Goal: Entertainment & Leisure: Consume media (video, audio)

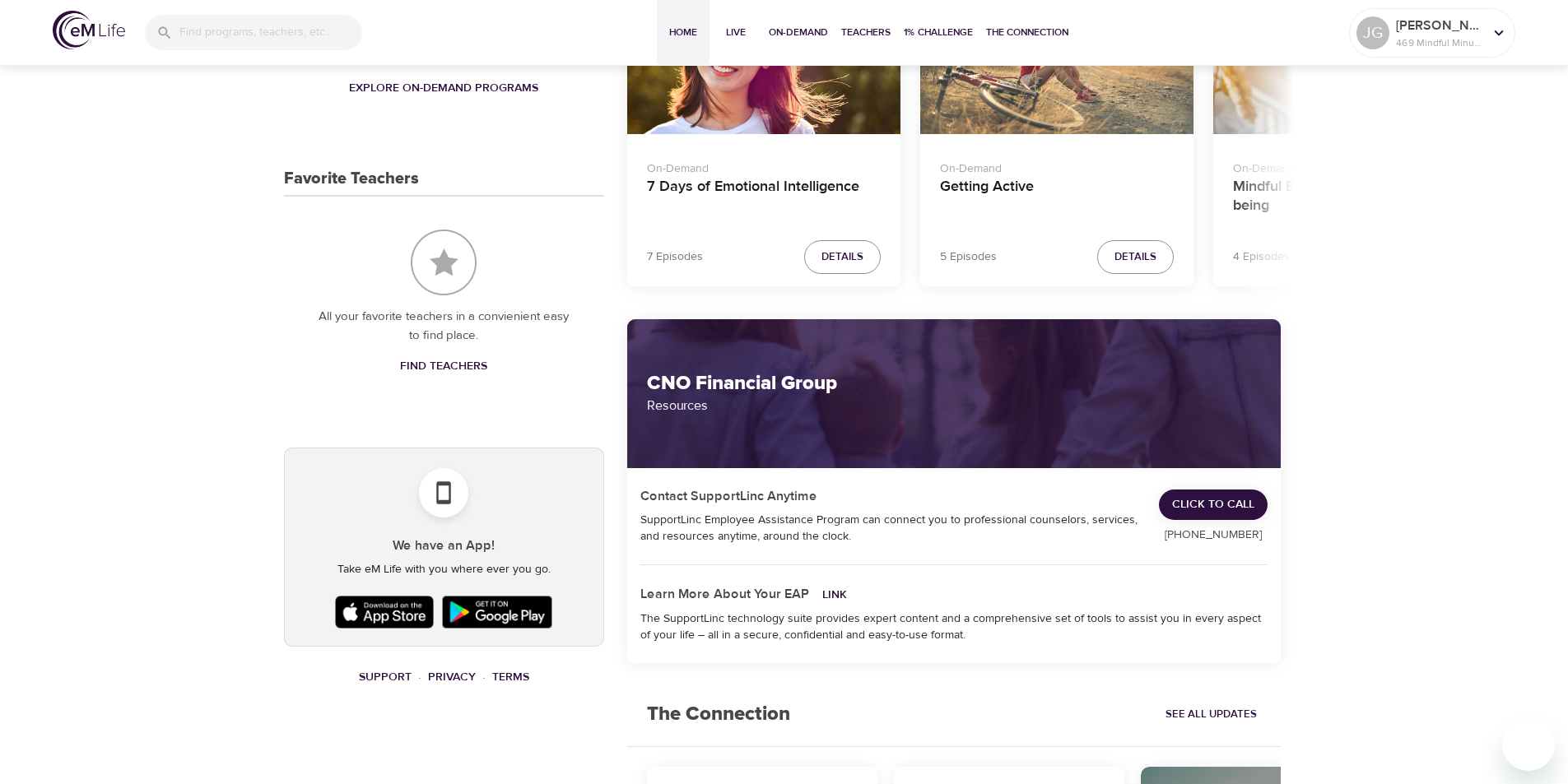
scroll to position [235, 0]
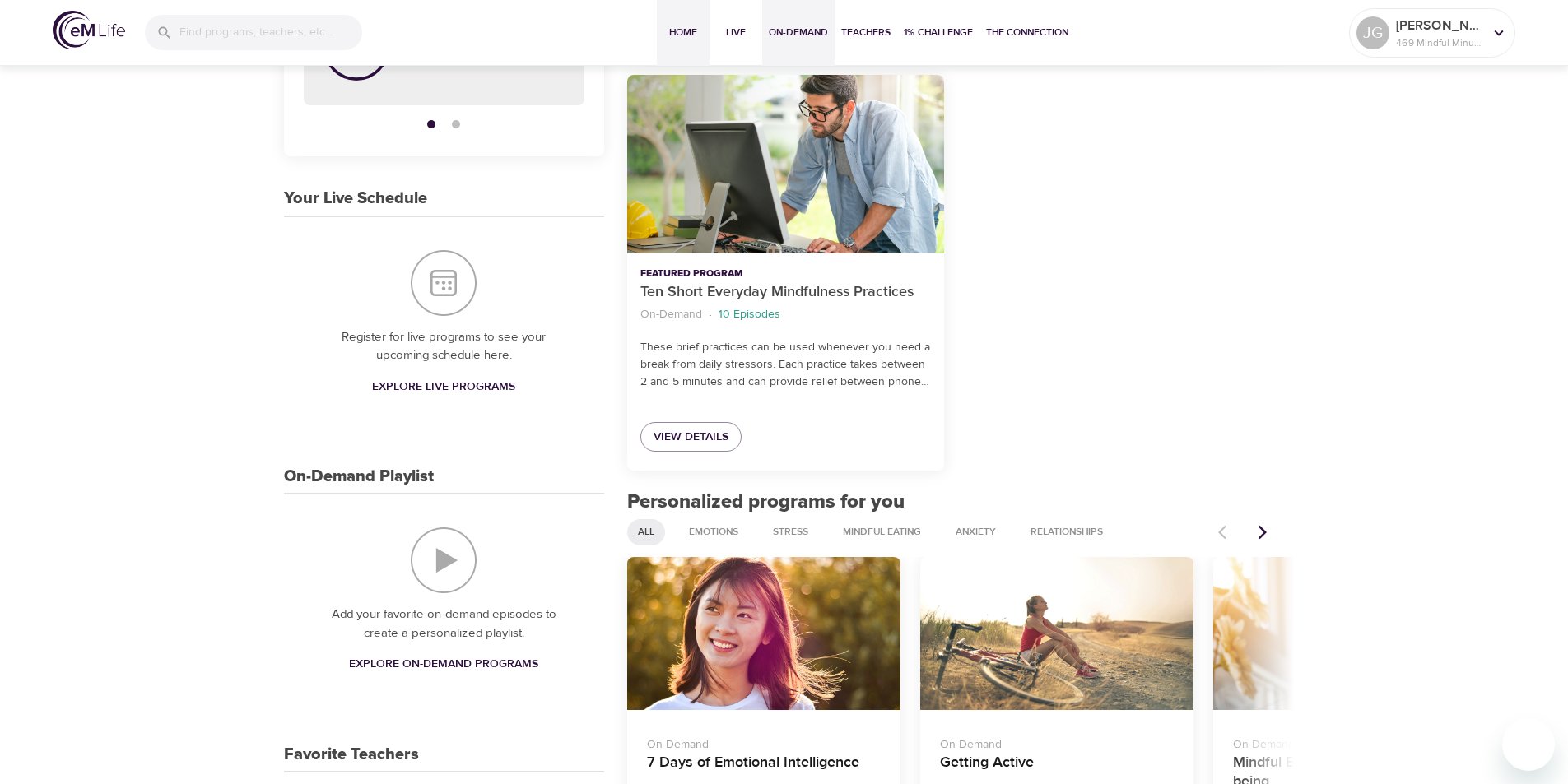
click at [796, 32] on span "On-Demand" at bounding box center [798, 32] width 59 height 17
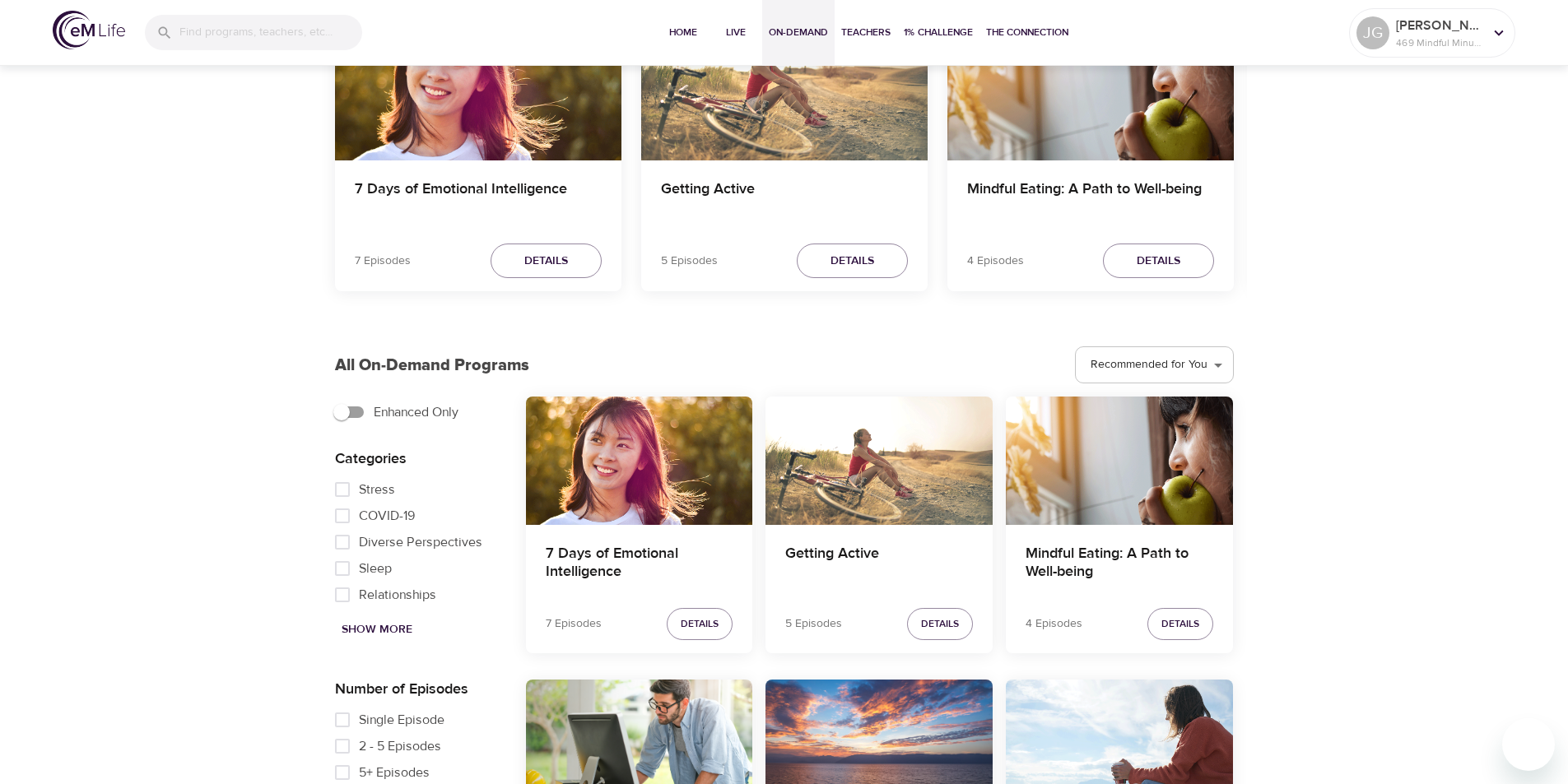
scroll to position [740, 0]
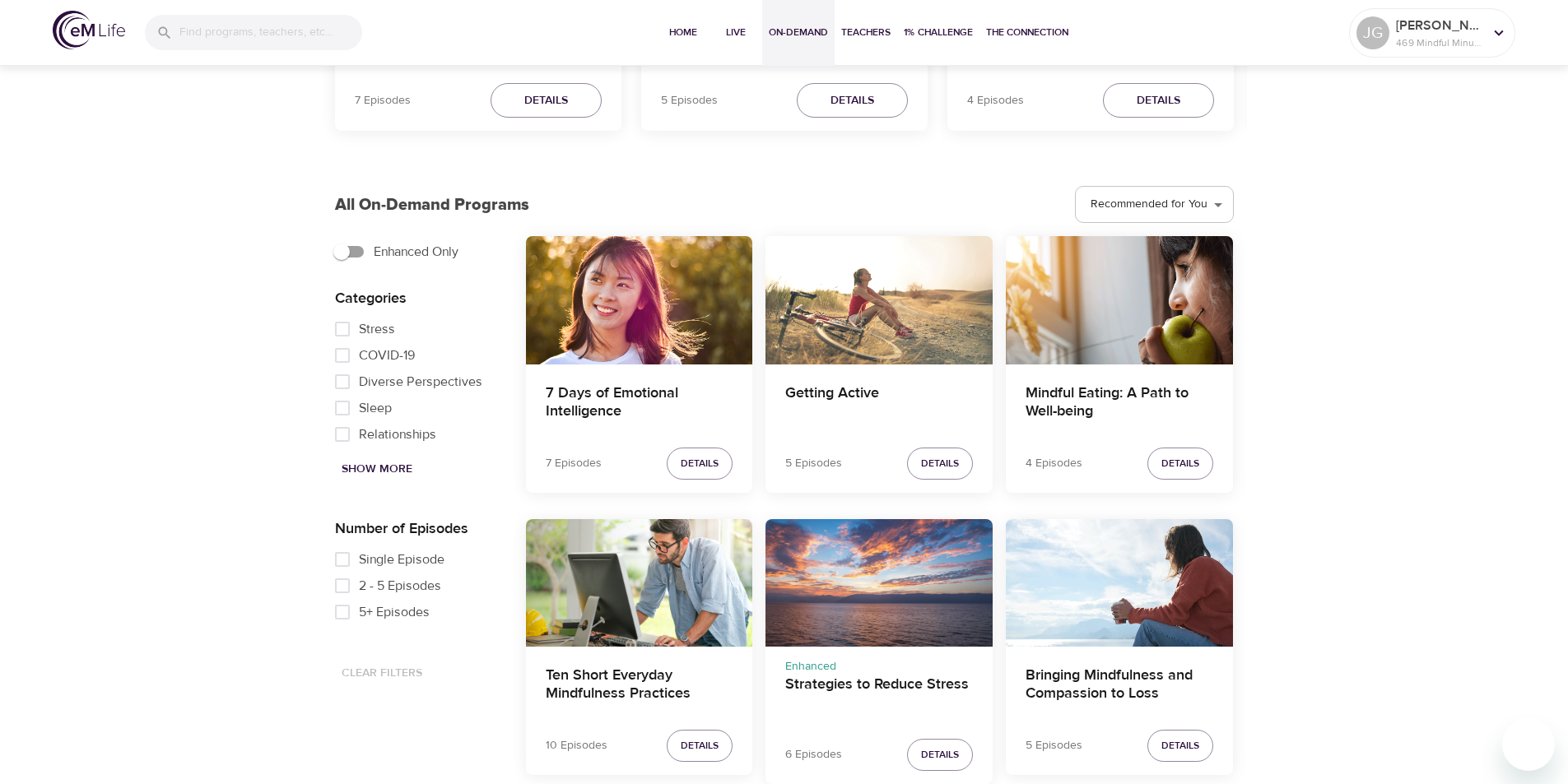
click at [859, 547] on div "Strategies to Reduce Stress" at bounding box center [879, 582] width 227 height 128
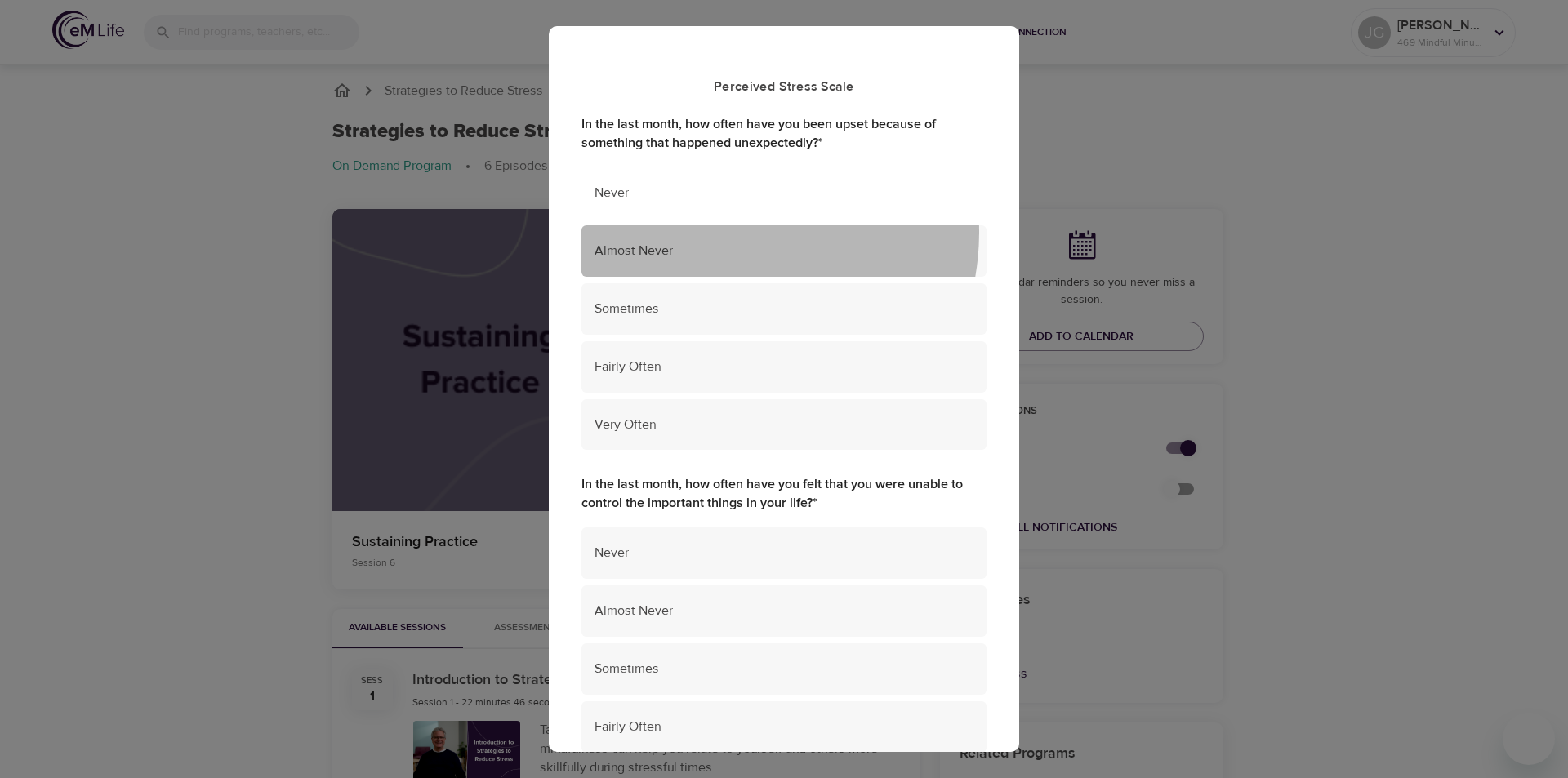
drag, startPoint x: 717, startPoint y: 232, endPoint x: 716, endPoint y: 210, distance: 22.0
click at [717, 231] on div "Almost Never" at bounding box center [784, 251] width 405 height 51
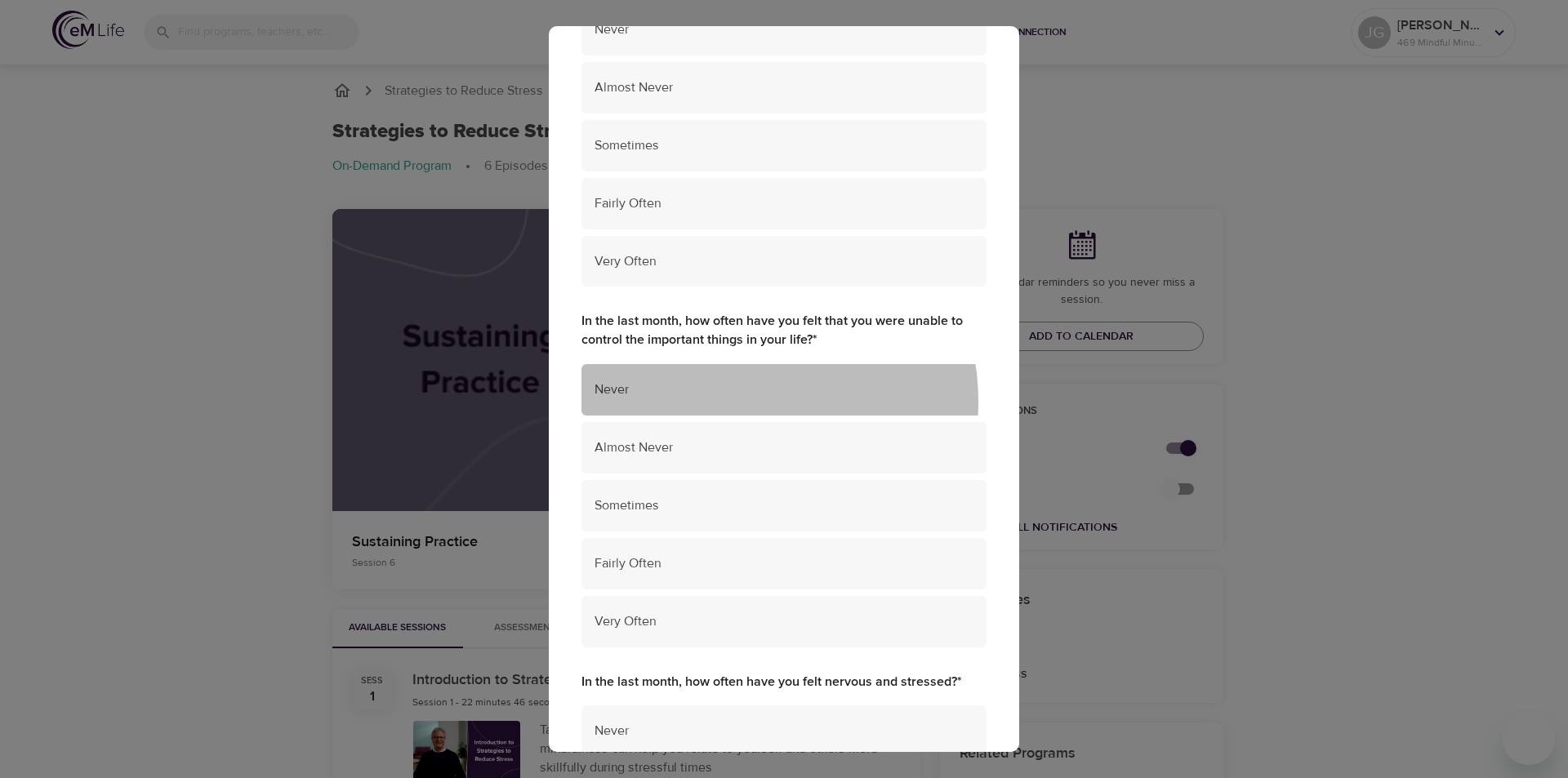
click at [742, 401] on div "Never" at bounding box center [784, 390] width 405 height 51
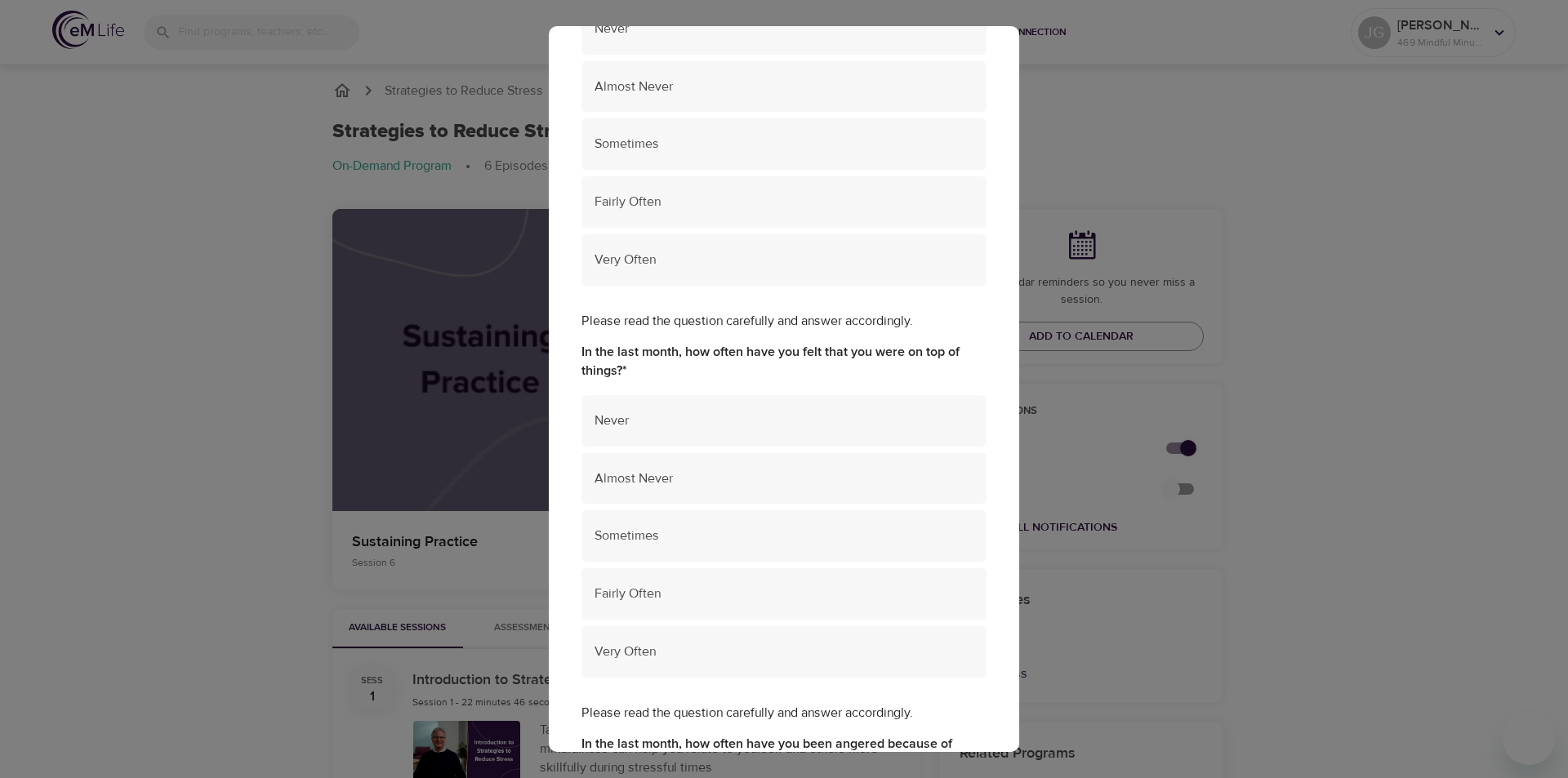
scroll to position [3147, 0]
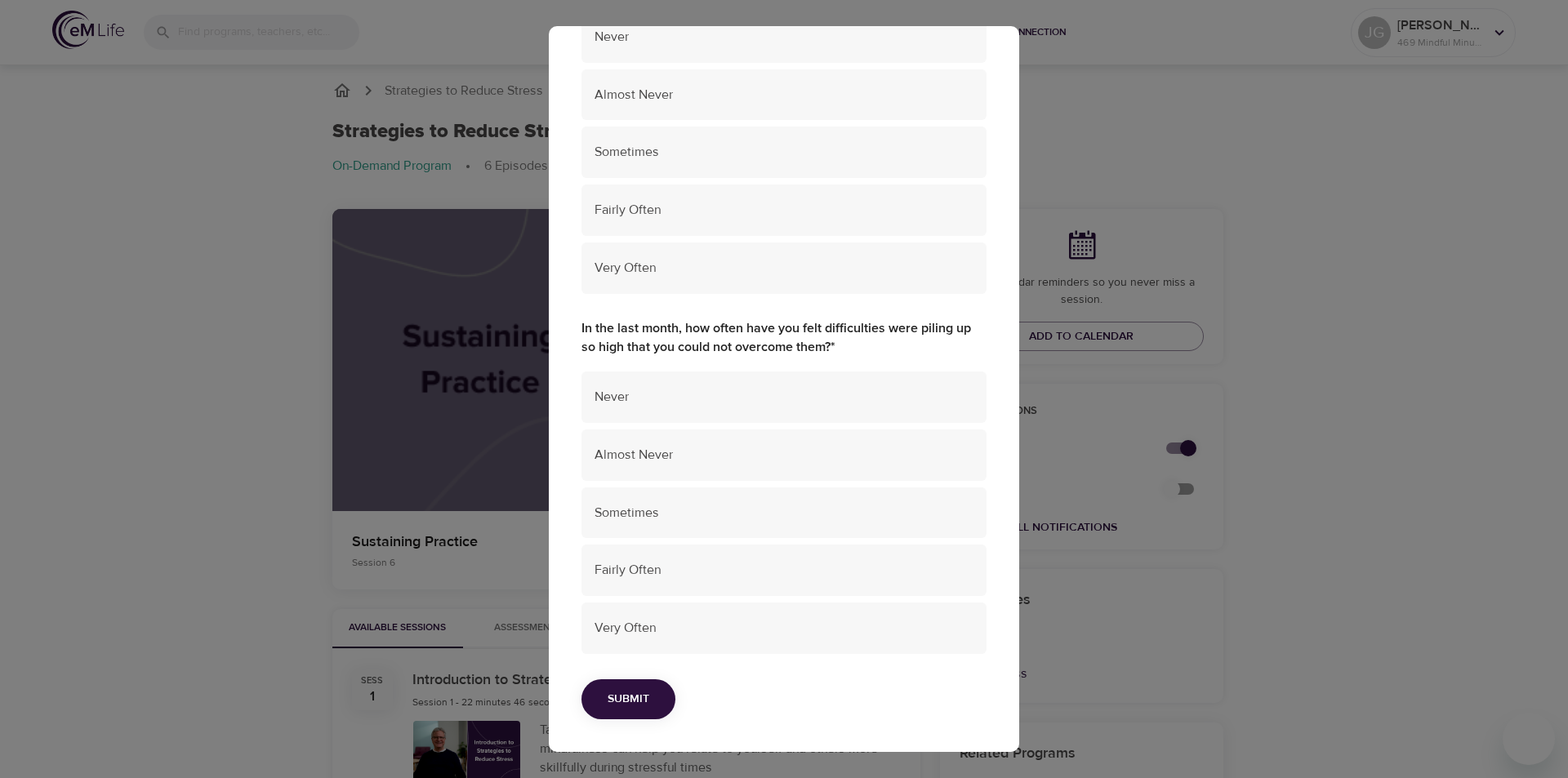
click at [631, 695] on span "Submit" at bounding box center [628, 699] width 42 height 20
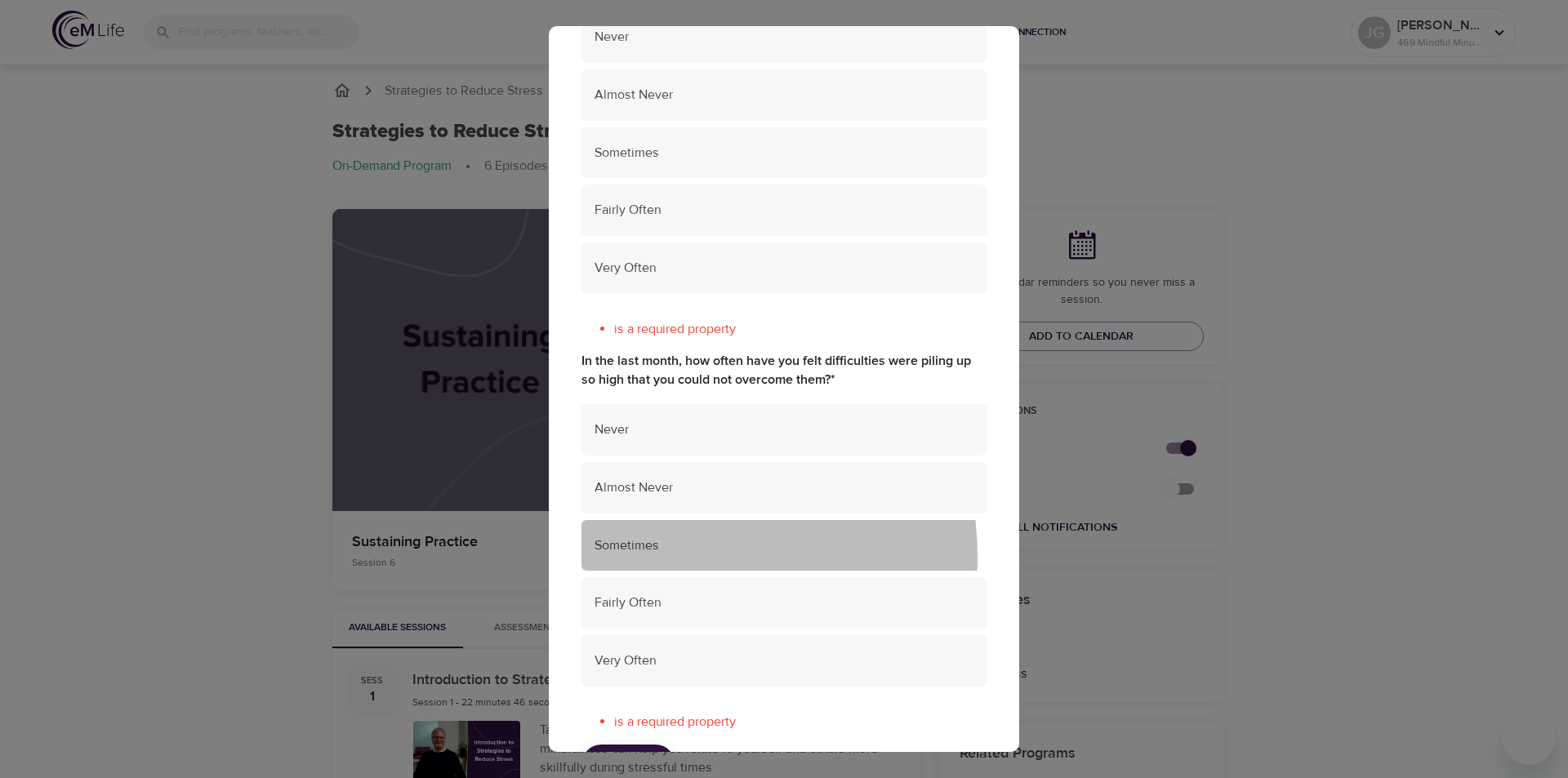
click at [631, 558] on div "Sometimes" at bounding box center [784, 546] width 405 height 51
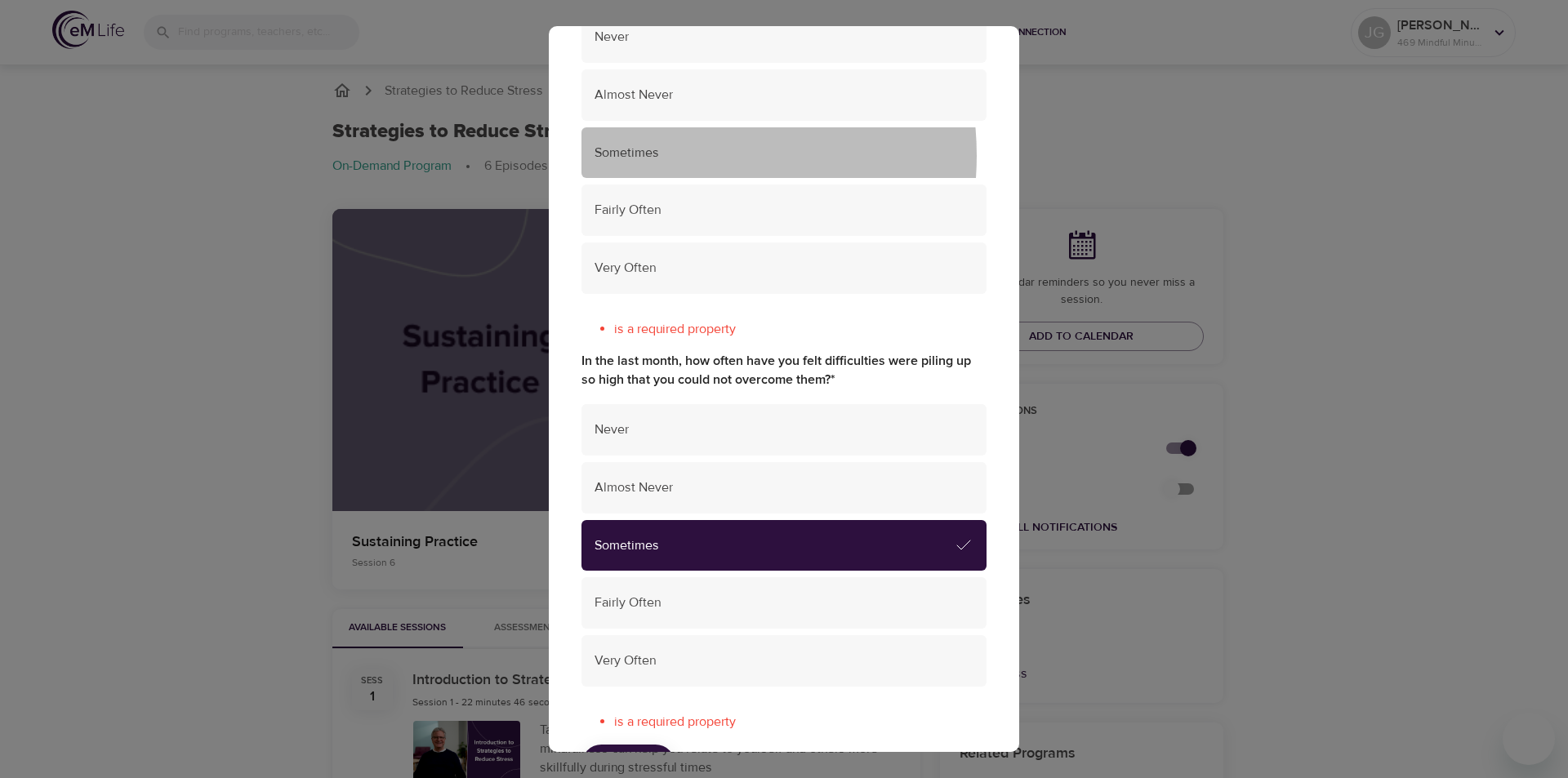
click at [659, 156] on span "Sometimes" at bounding box center [784, 152] width 379 height 19
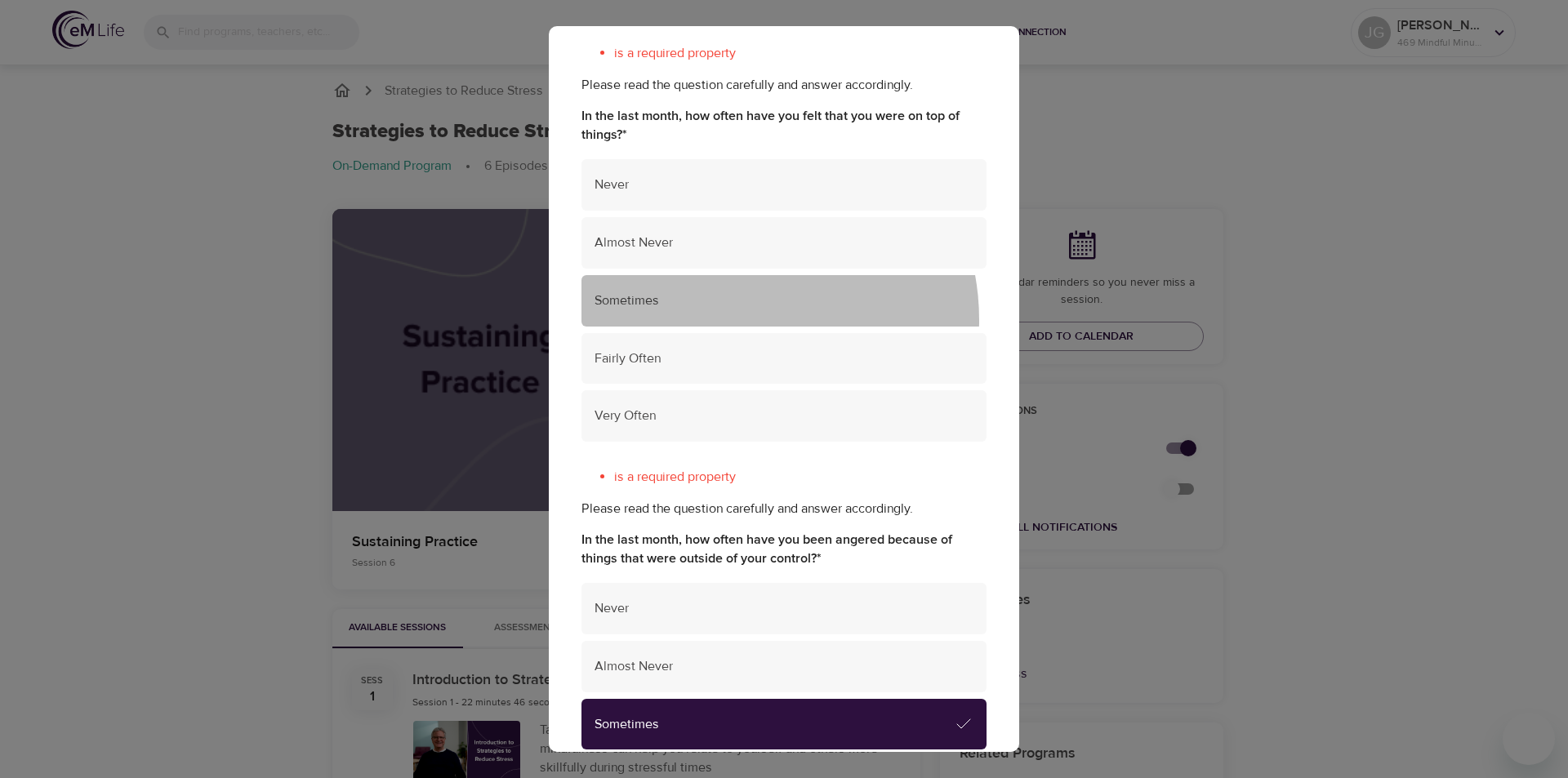
click at [728, 320] on div "Sometimes" at bounding box center [784, 301] width 405 height 51
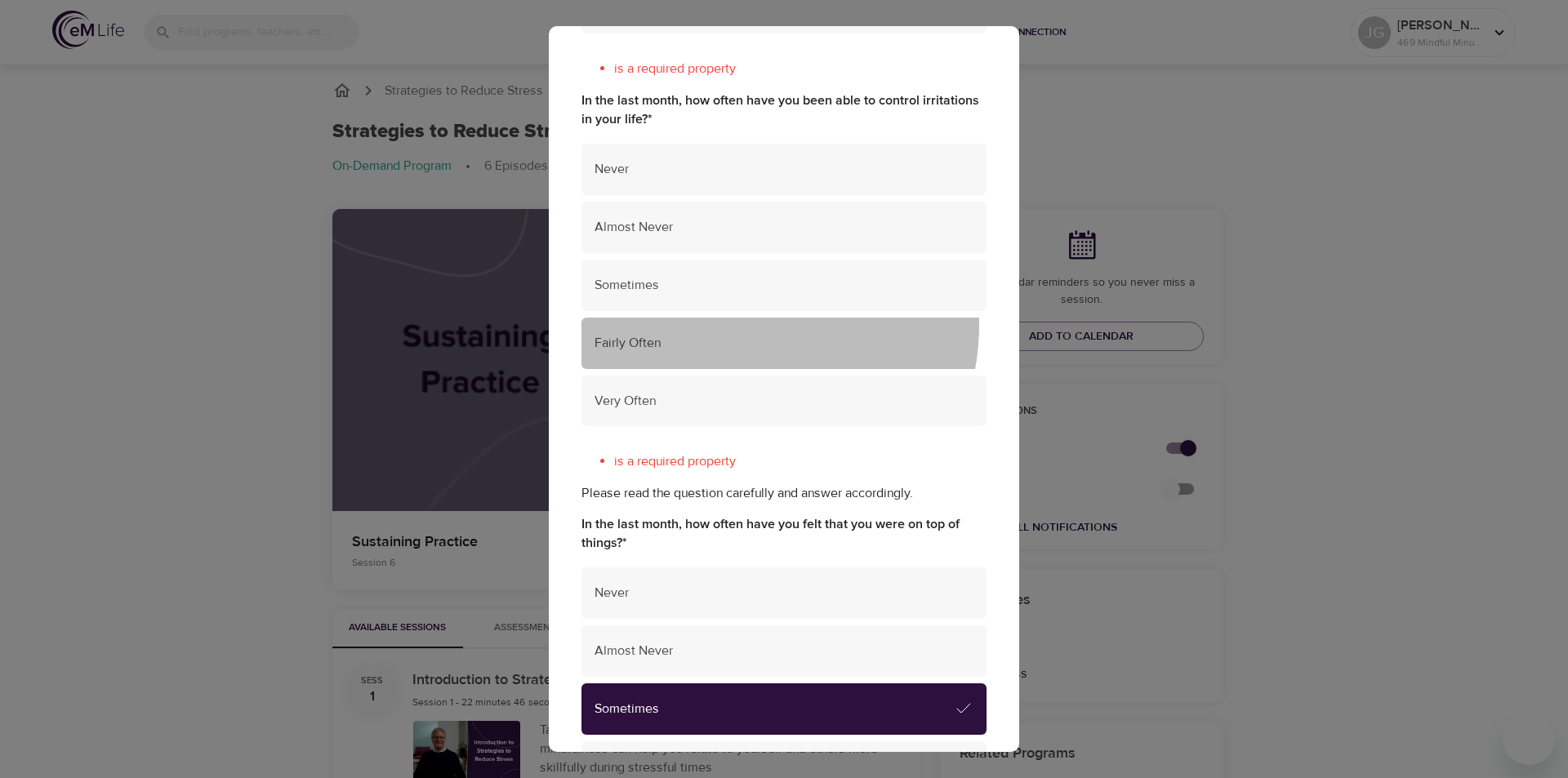
click at [726, 324] on div "Fairly Often" at bounding box center [784, 343] width 405 height 51
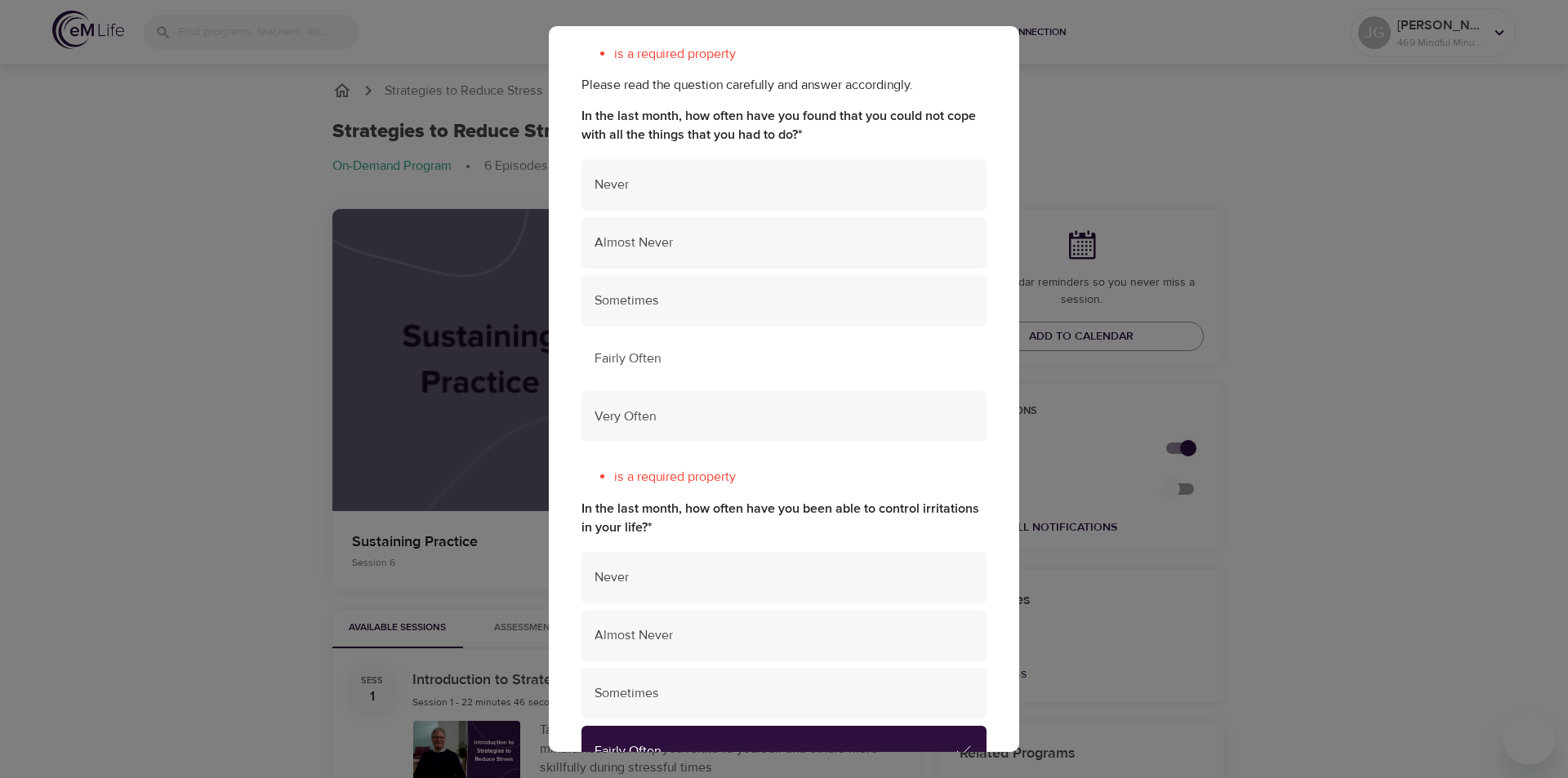
click at [710, 334] on div "Fairly Often" at bounding box center [784, 359] width 405 height 51
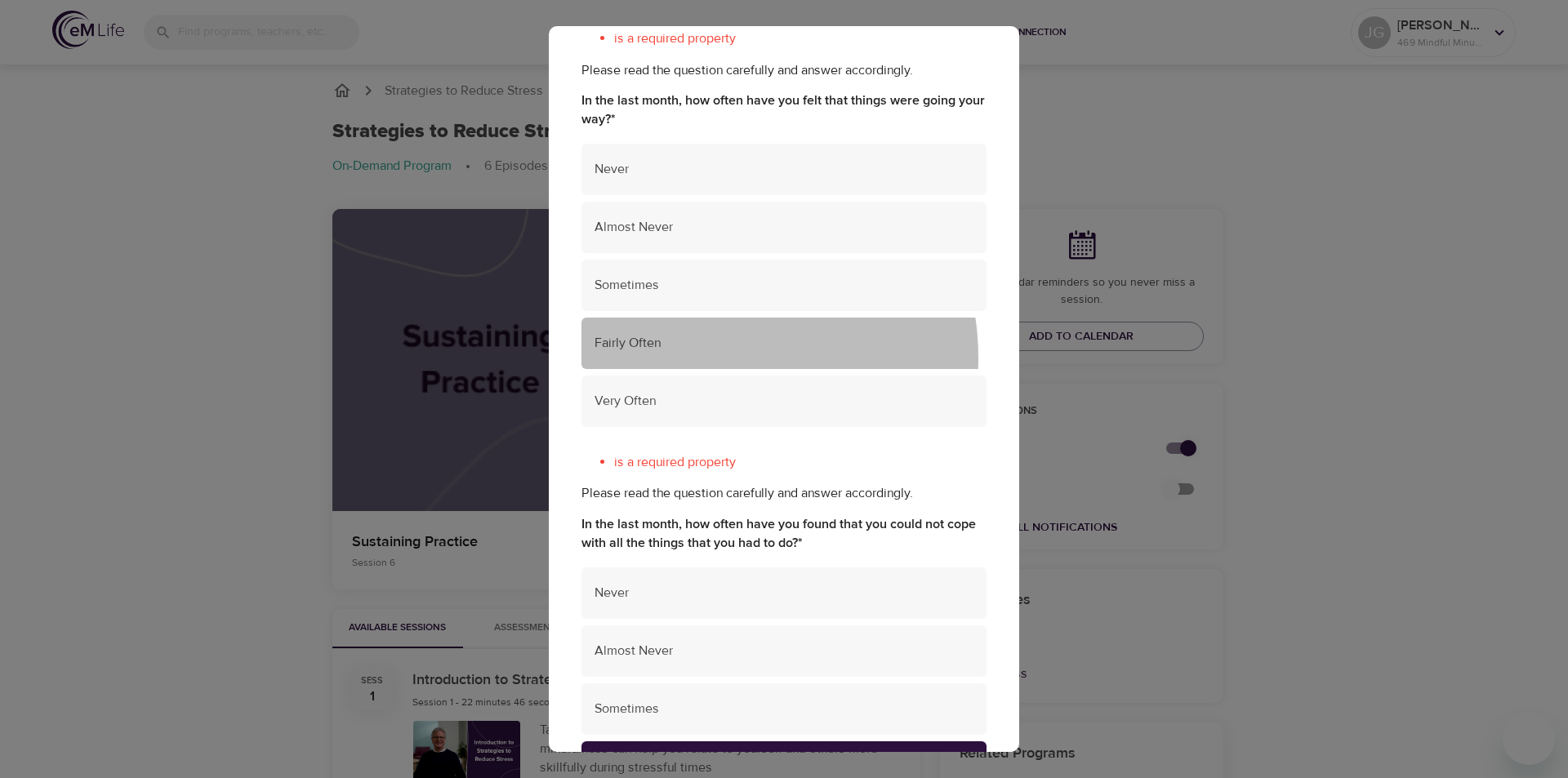
click at [713, 358] on div "Fairly Often" at bounding box center [784, 343] width 405 height 51
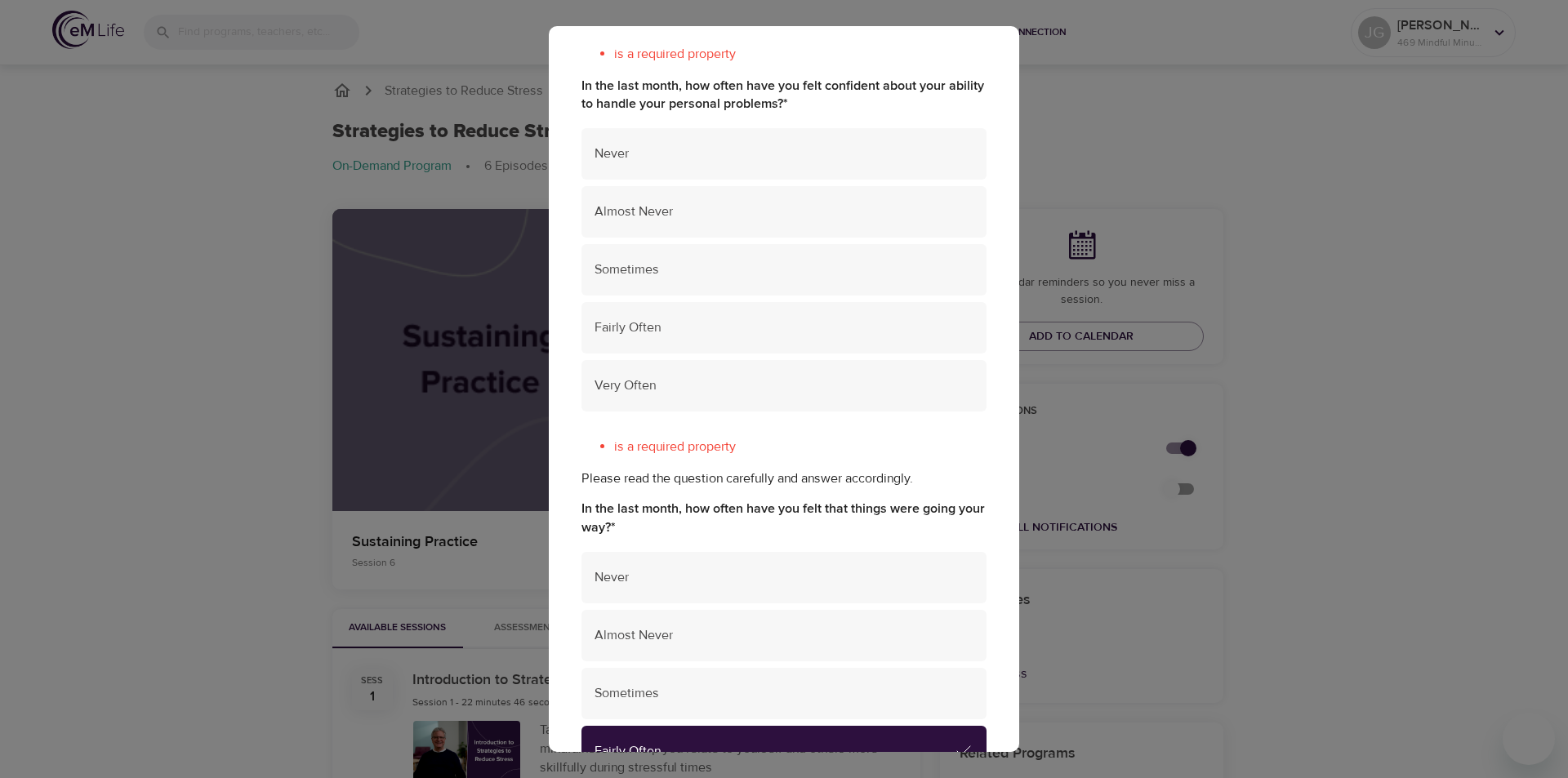
click at [713, 358] on ul "Never Almost Never Sometimes Fairly Often Very Often" at bounding box center [784, 272] width 405 height 302
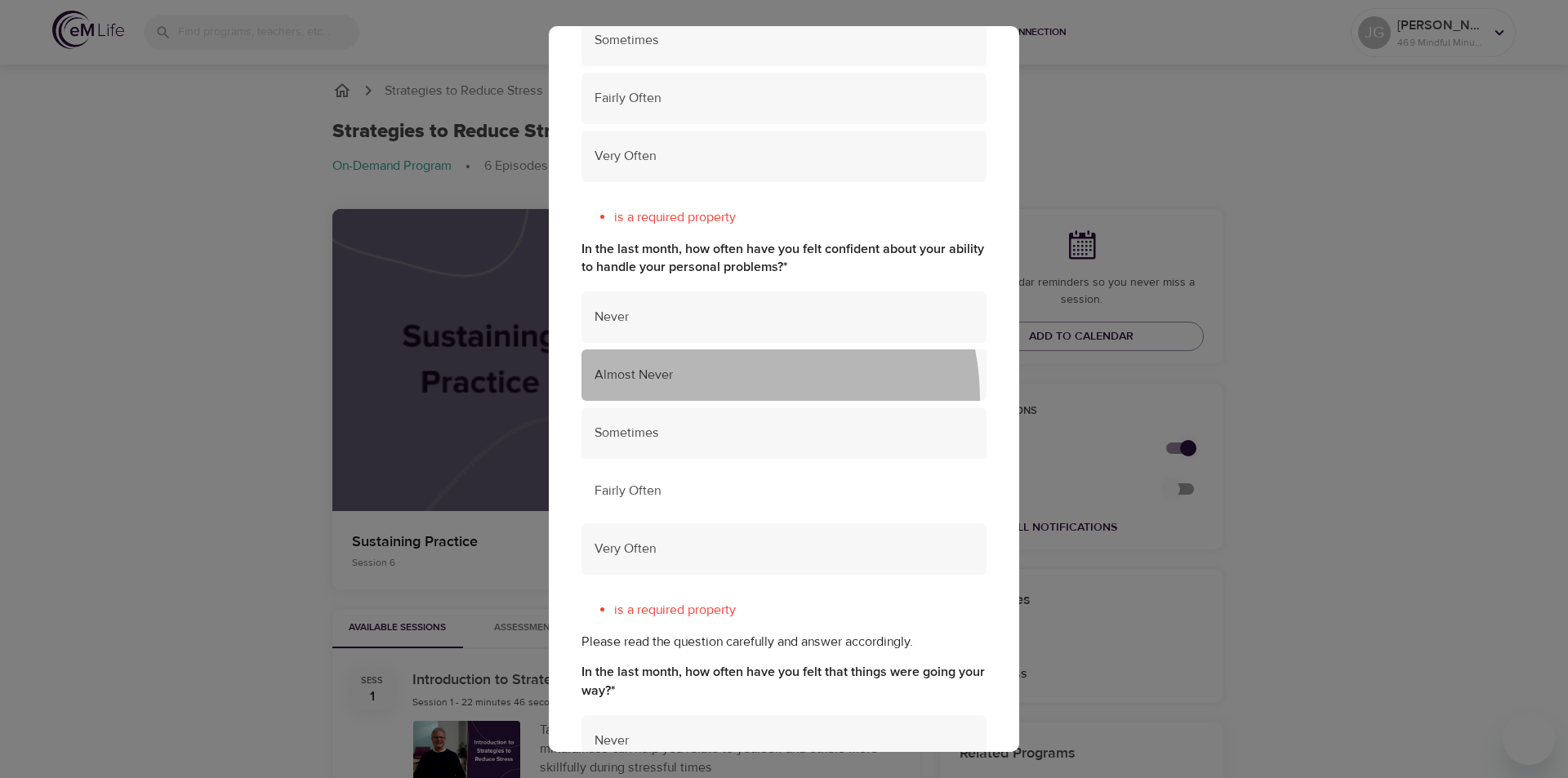
click at [722, 349] on div "Almost Never" at bounding box center [784, 375] width 405 height 51
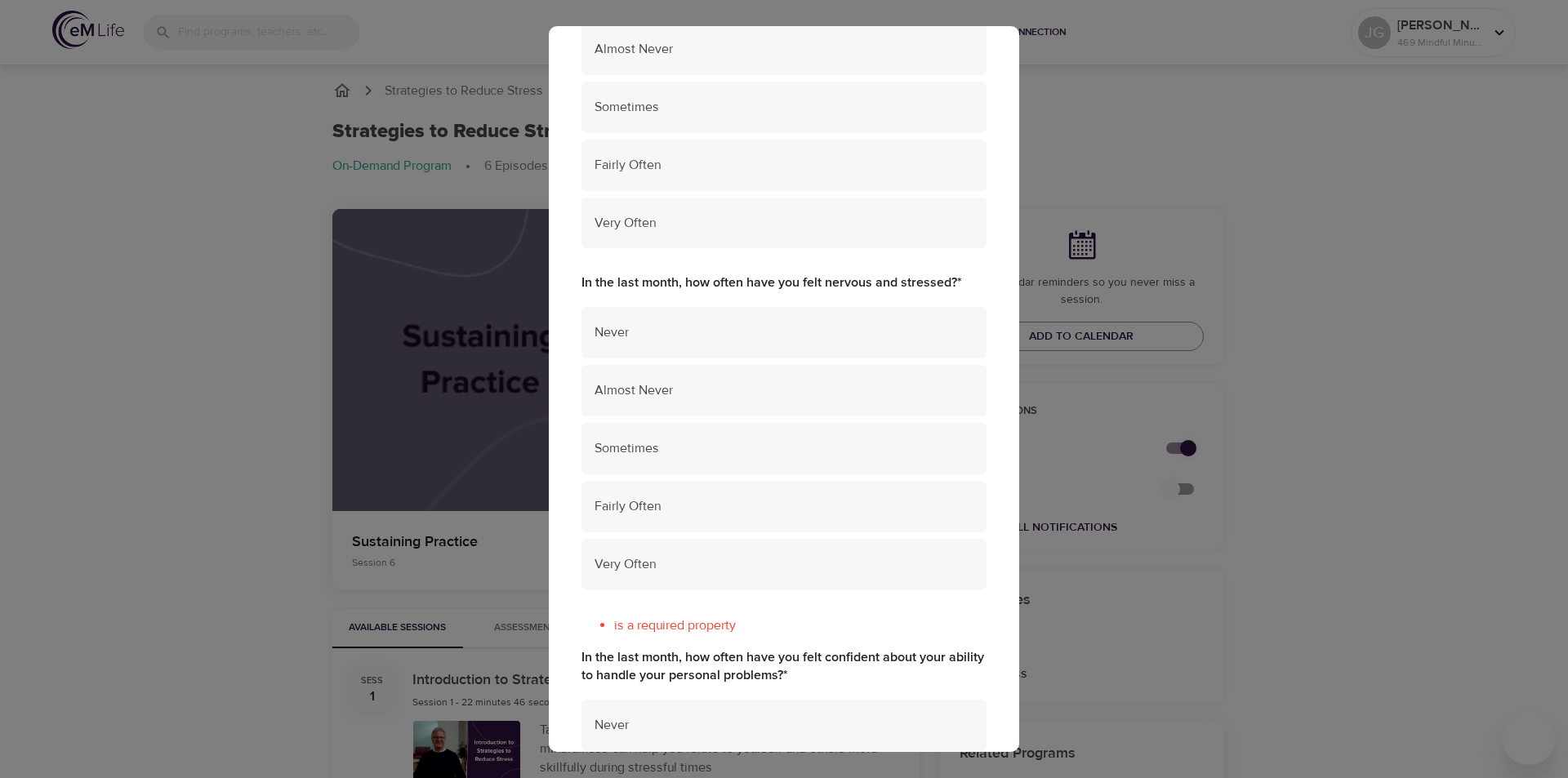
click at [722, 349] on div "Never" at bounding box center [784, 332] width 405 height 51
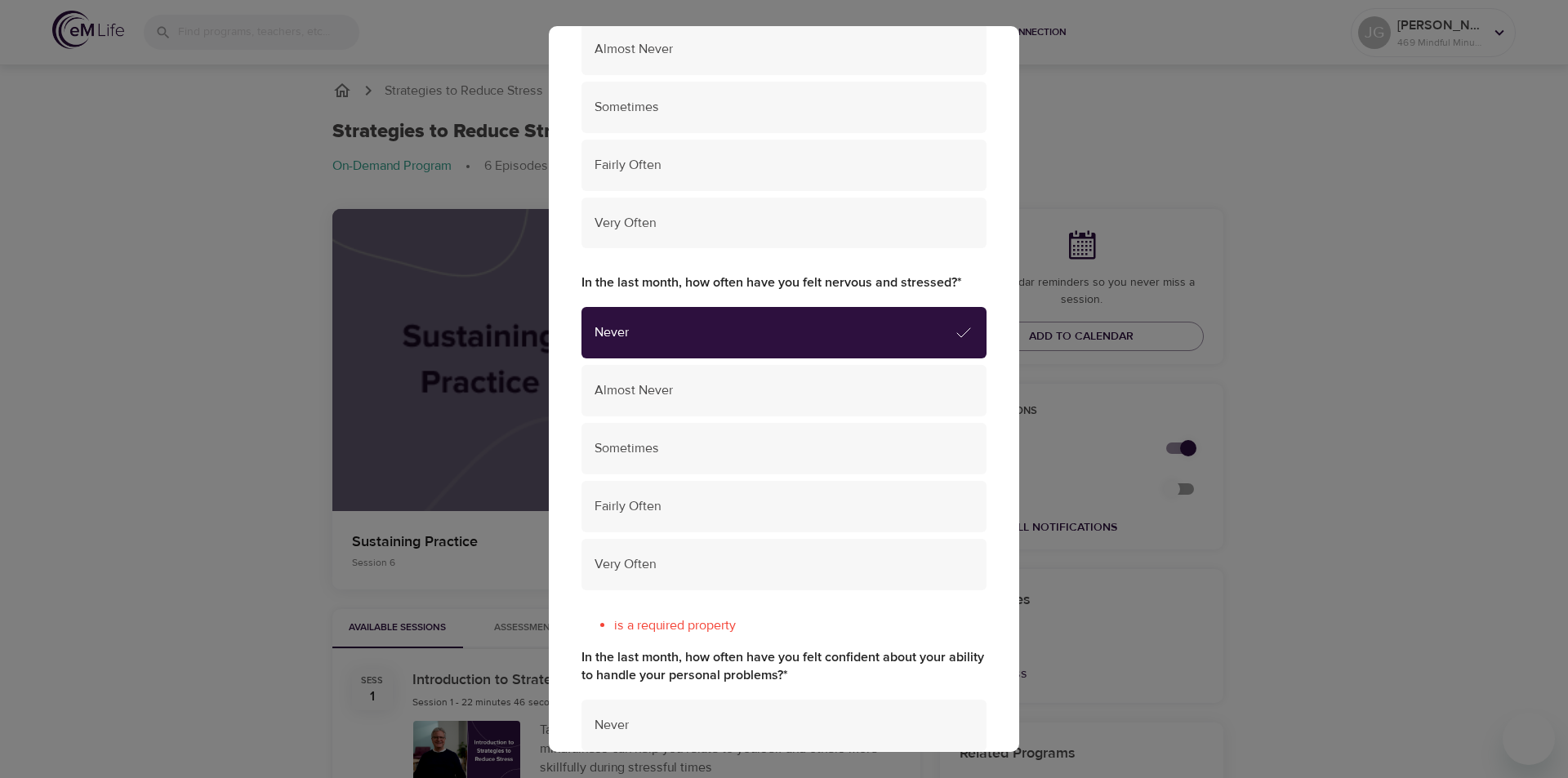
click at [722, 349] on div "Never" at bounding box center [784, 332] width 405 height 51
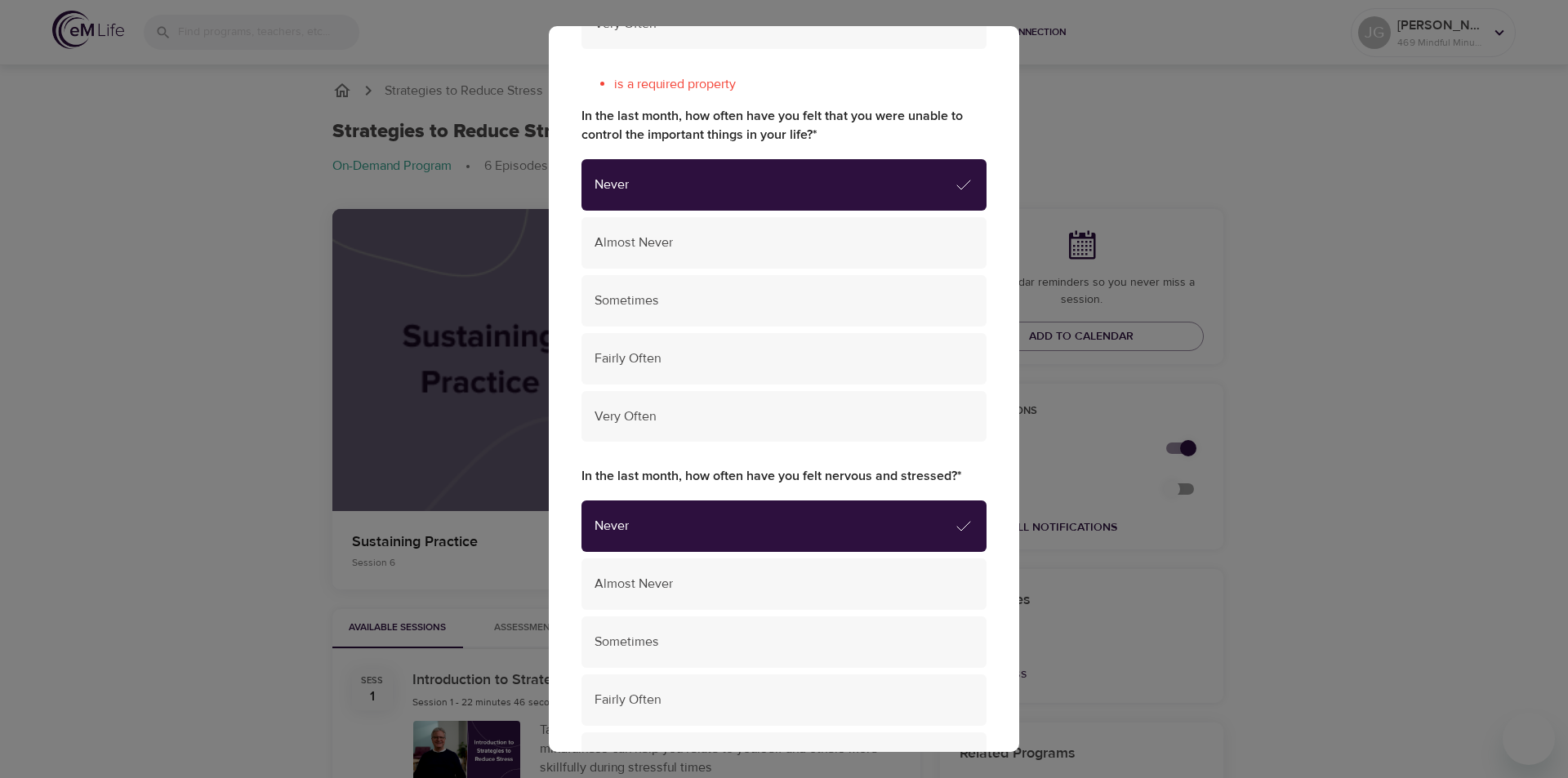
scroll to position [268, 0]
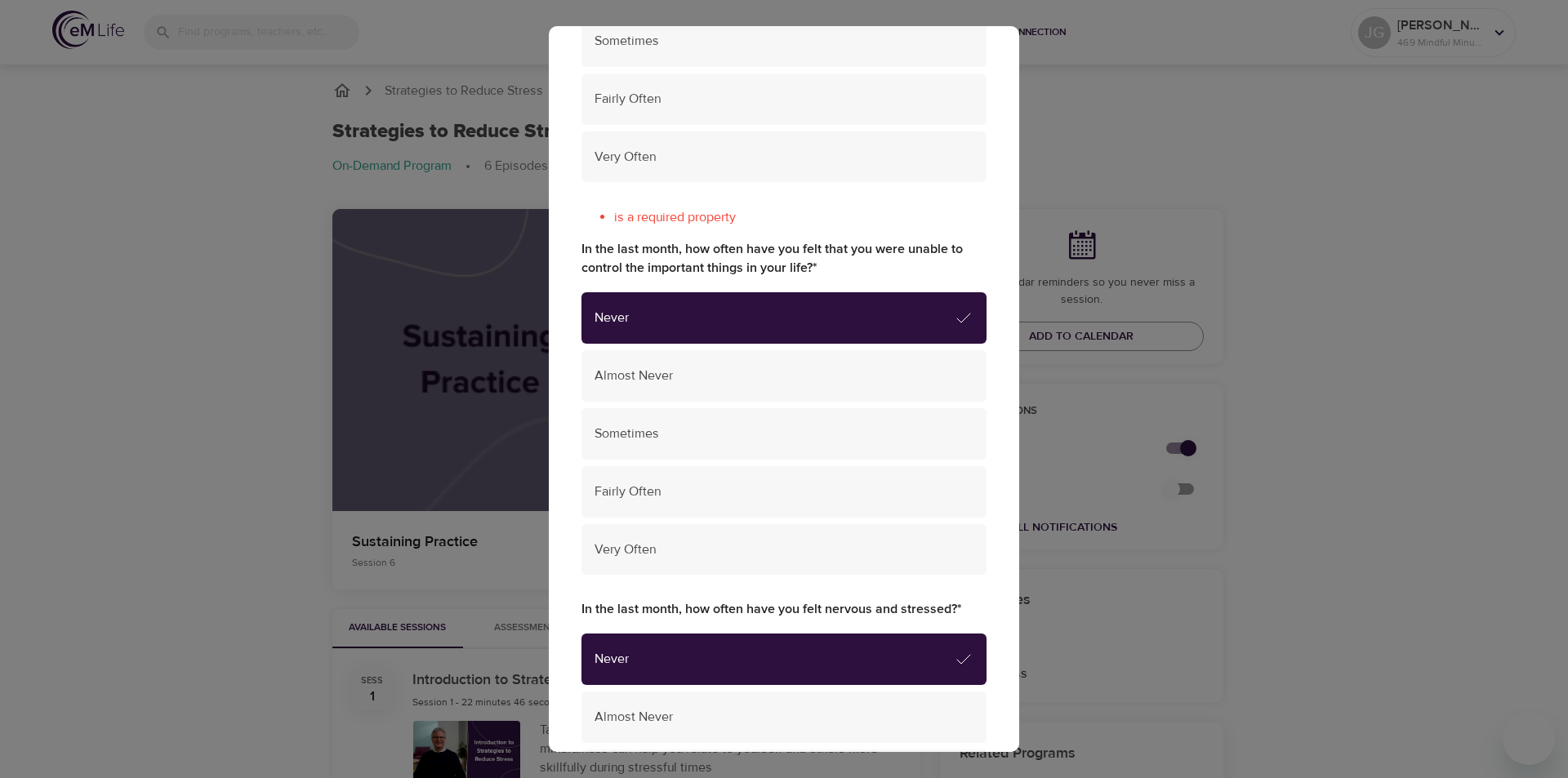
click at [722, 350] on div "Almost Never" at bounding box center [784, 376] width 405 height 51
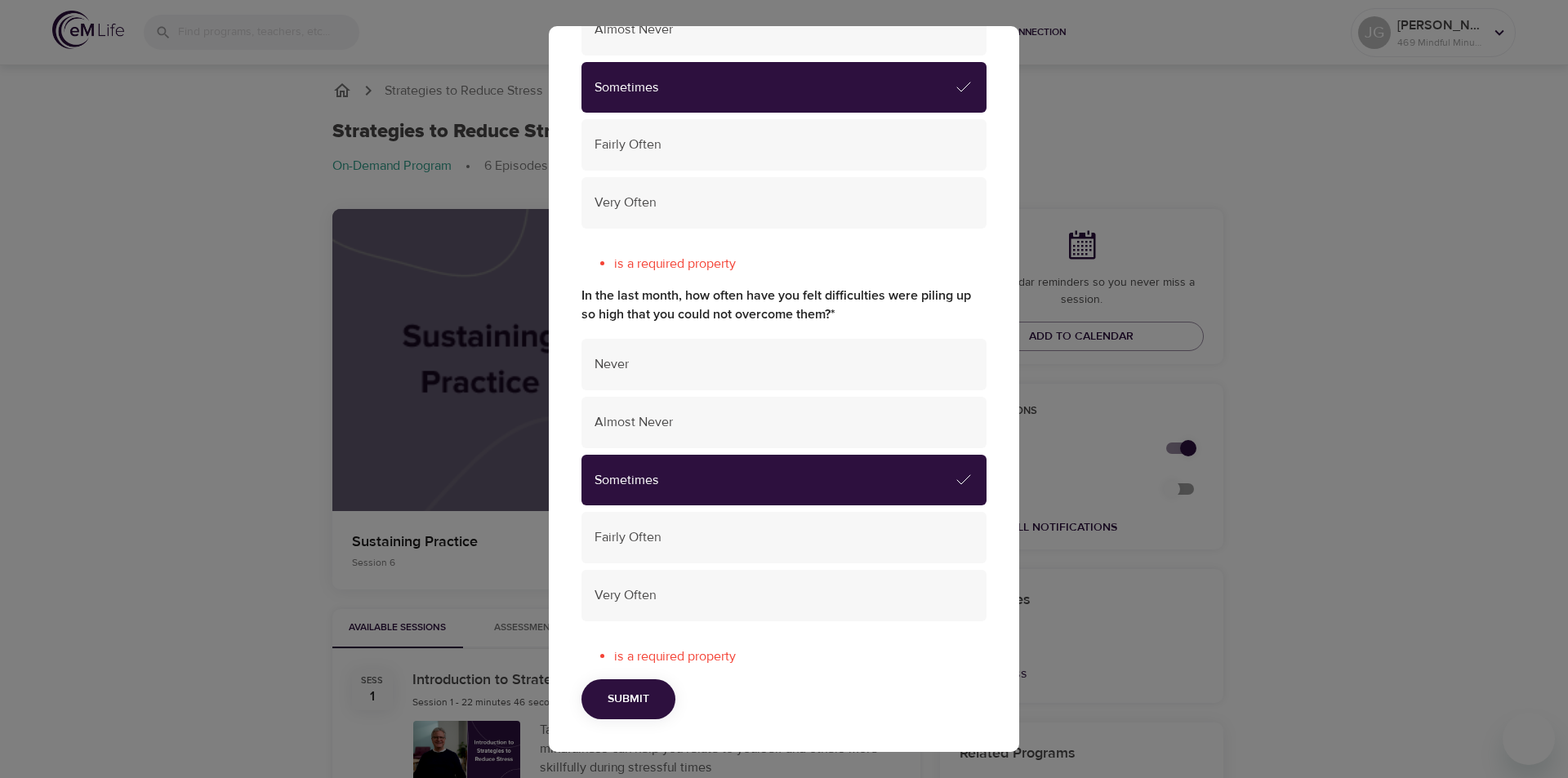
click at [620, 704] on span "Submit" at bounding box center [628, 699] width 42 height 20
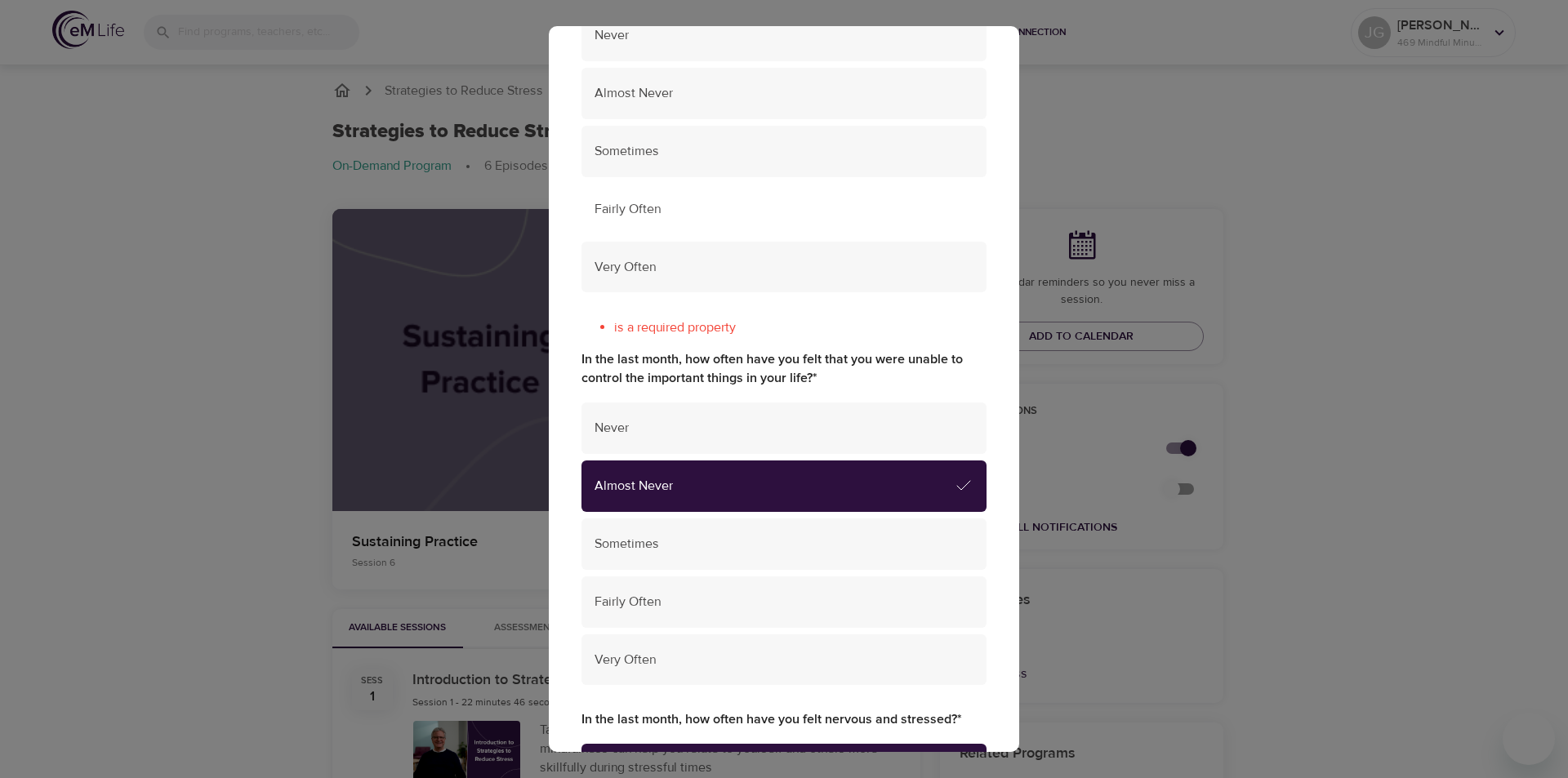
click at [676, 228] on div "Fairly Often" at bounding box center [784, 209] width 405 height 51
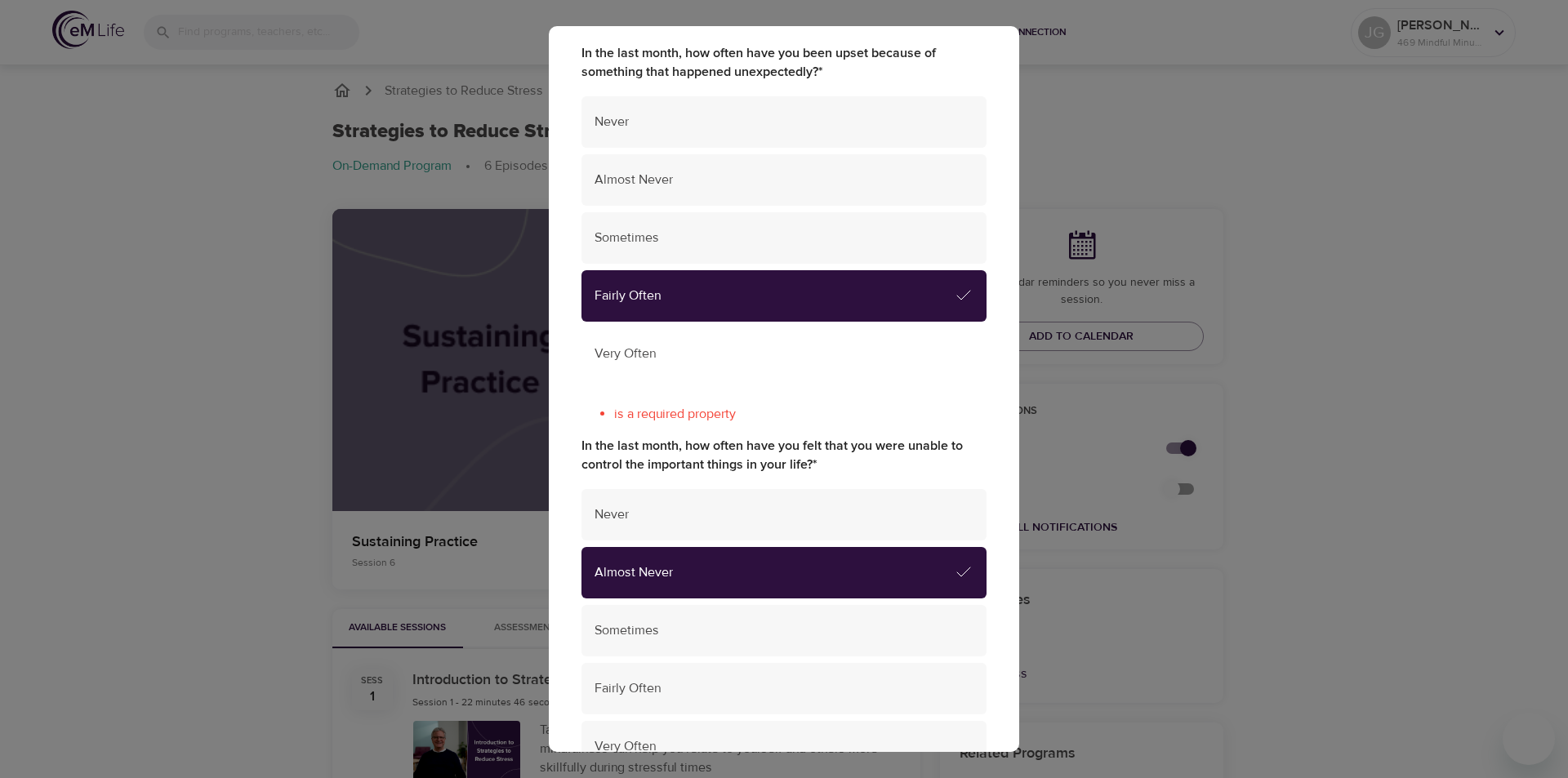
scroll to position [0, 0]
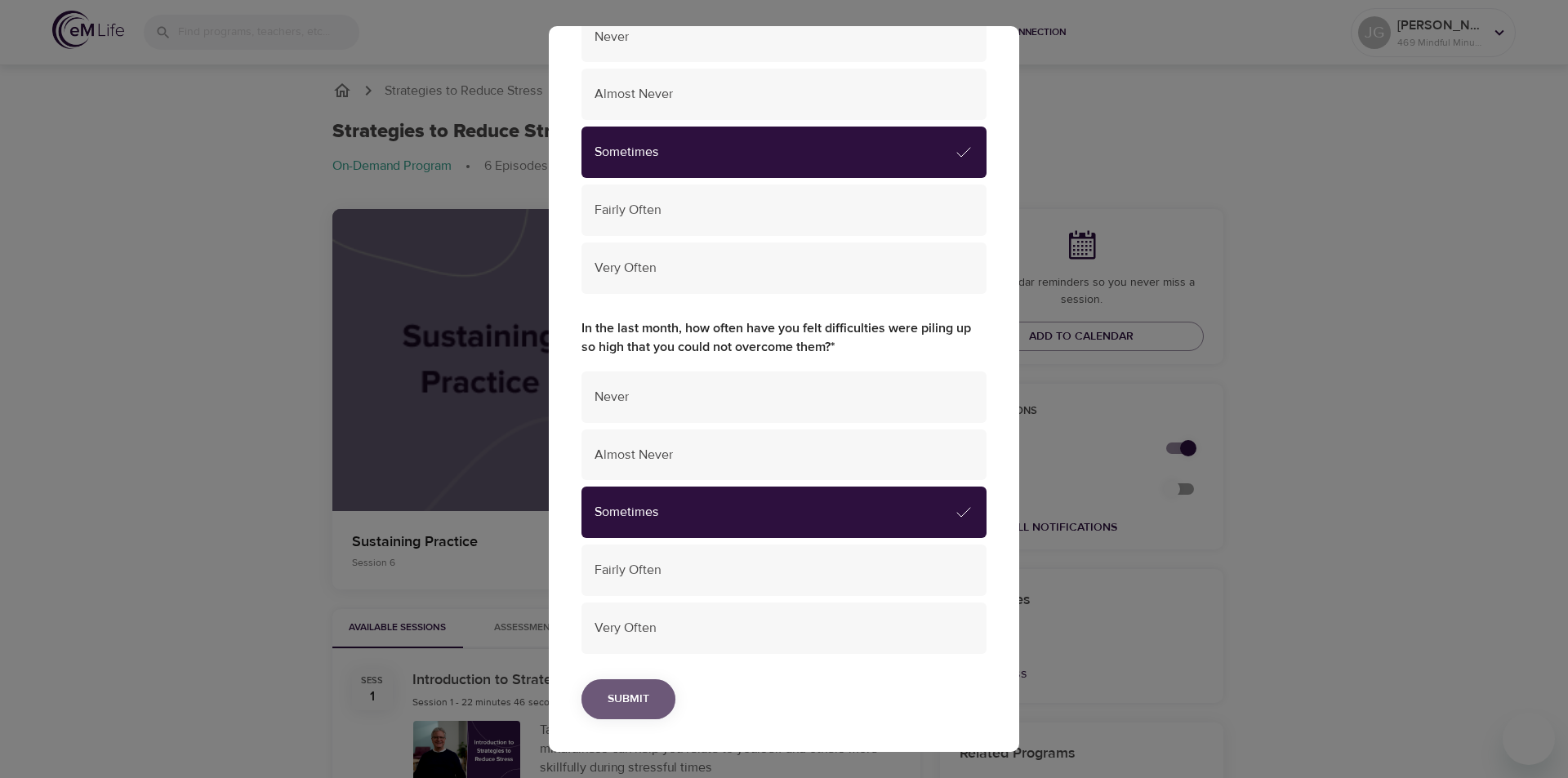
click at [667, 692] on button "Submit" at bounding box center [628, 699] width 94 height 40
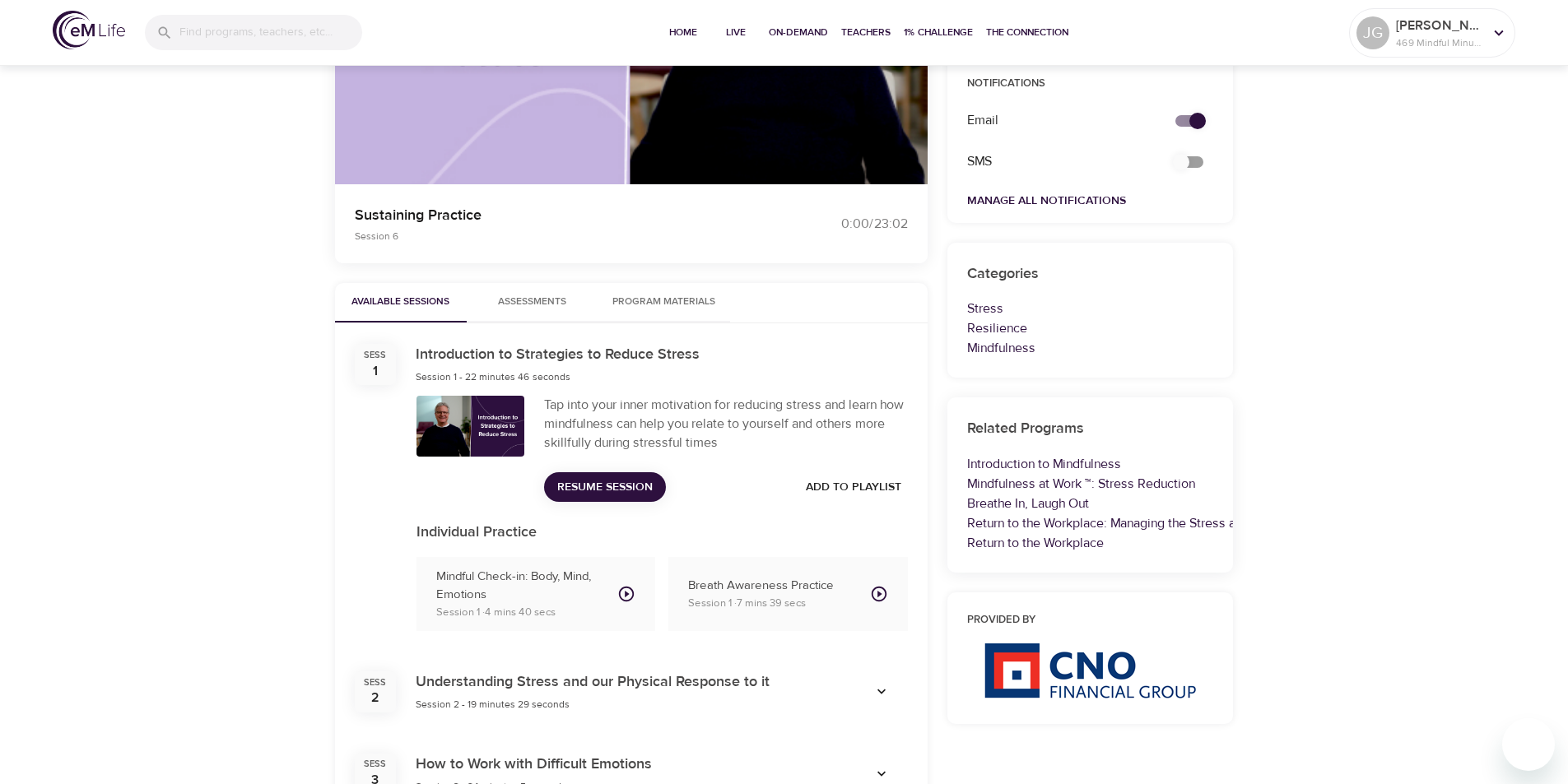
scroll to position [494, 0]
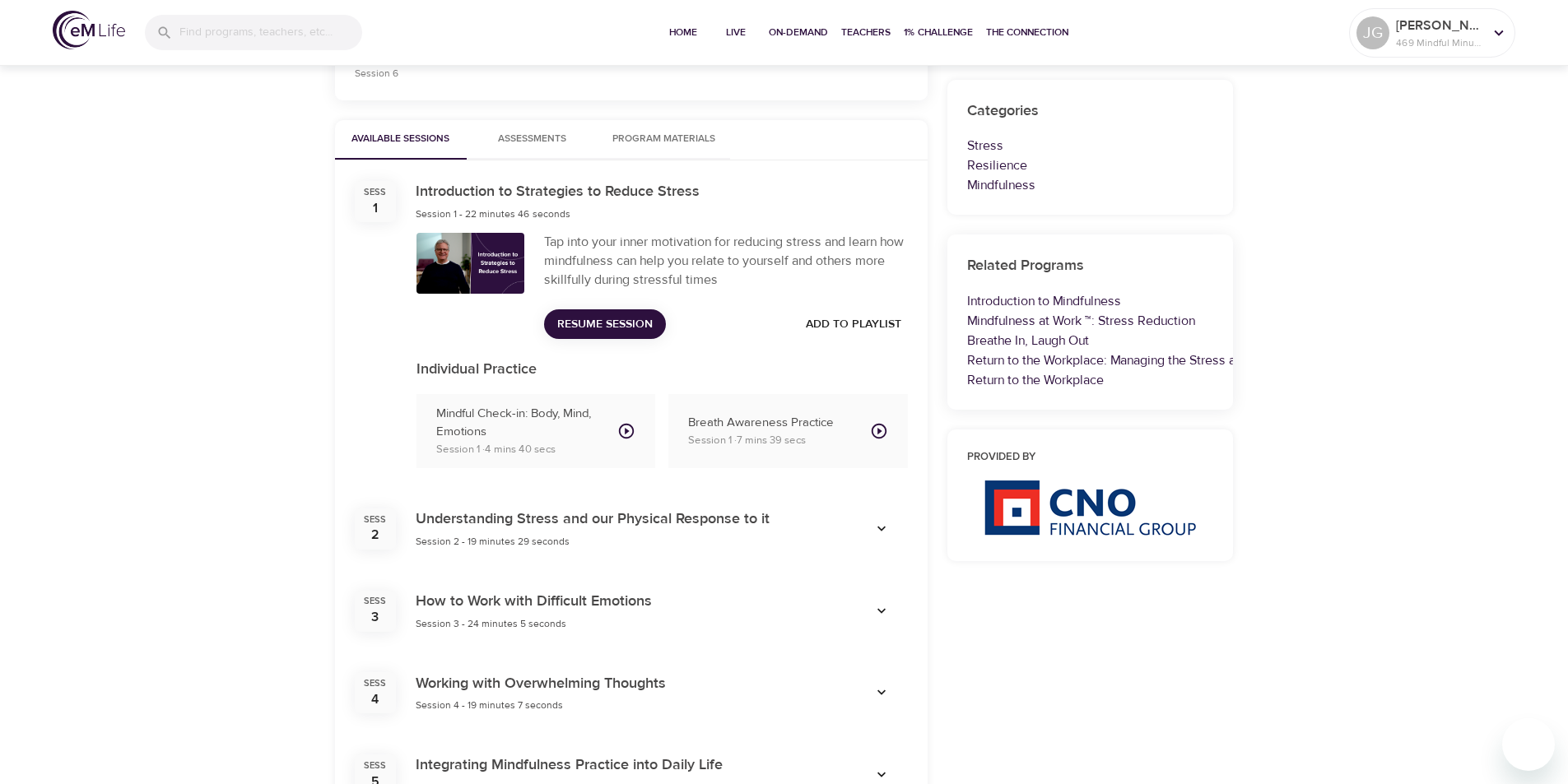
click at [893, 535] on span "button" at bounding box center [881, 529] width 39 height 16
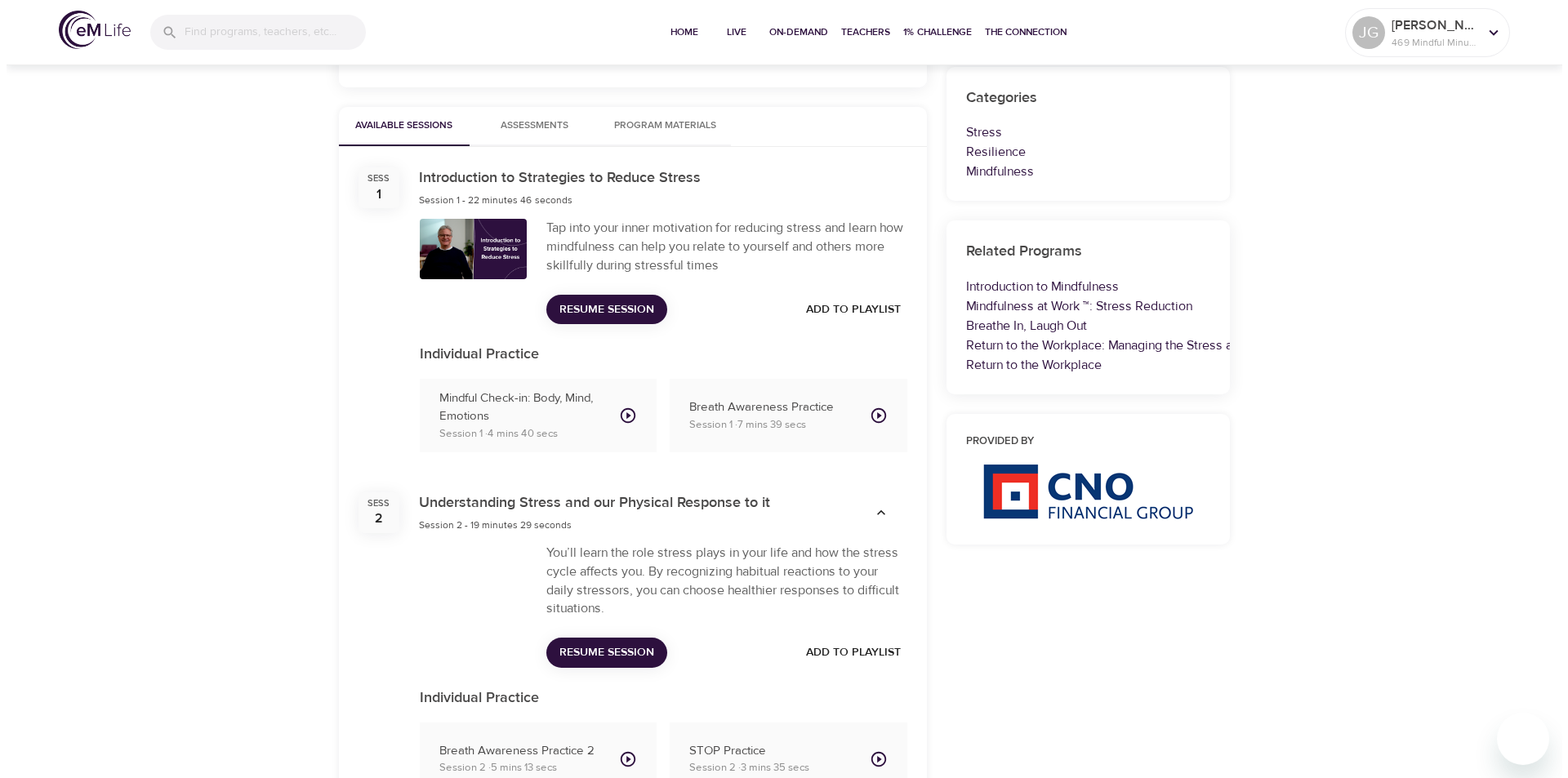
scroll to position [653, 0]
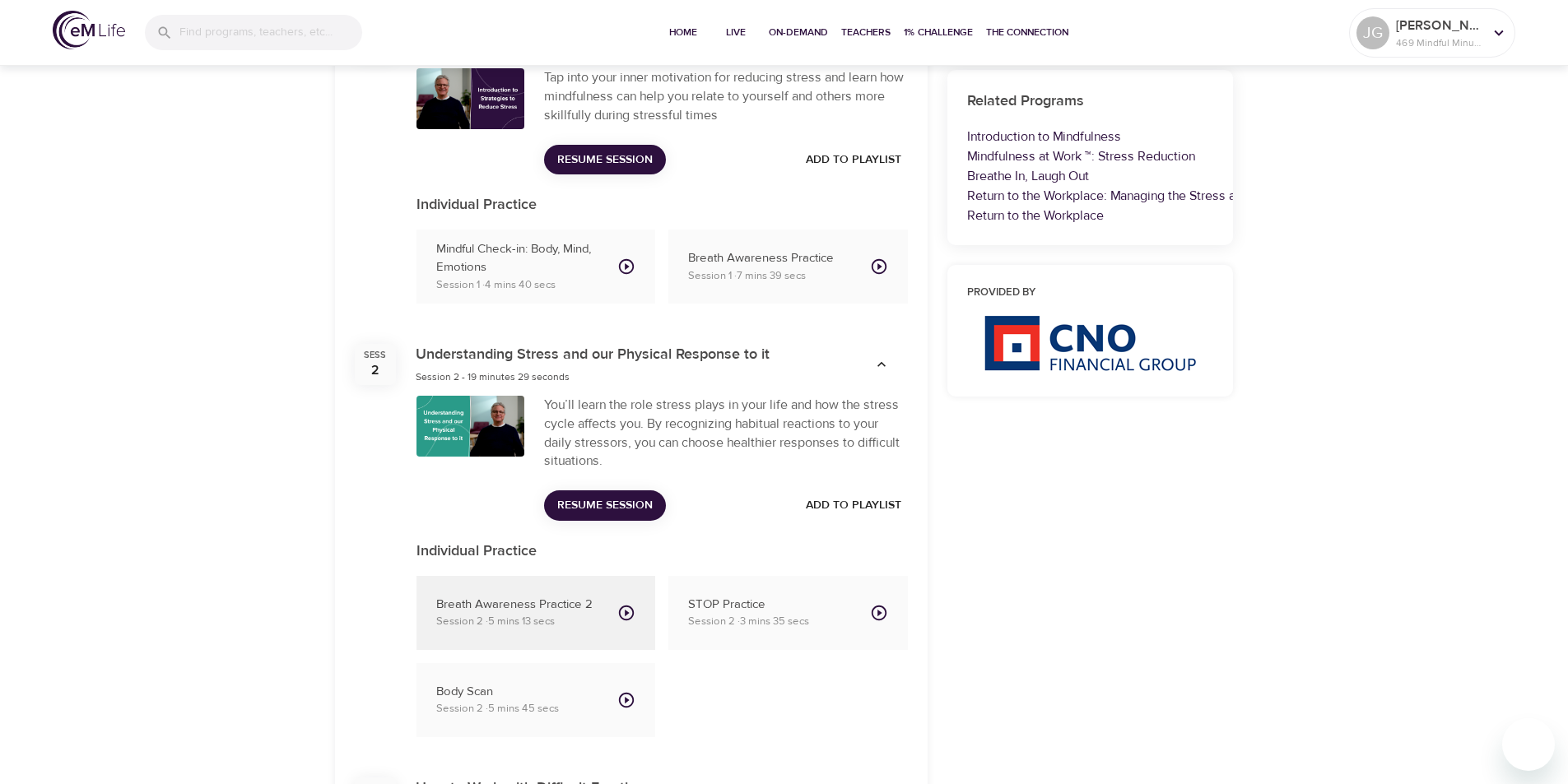
click at [645, 610] on button "Breath Awareness Practice 2 Session 2 · 5 mins 13 secs" at bounding box center [536, 613] width 239 height 74
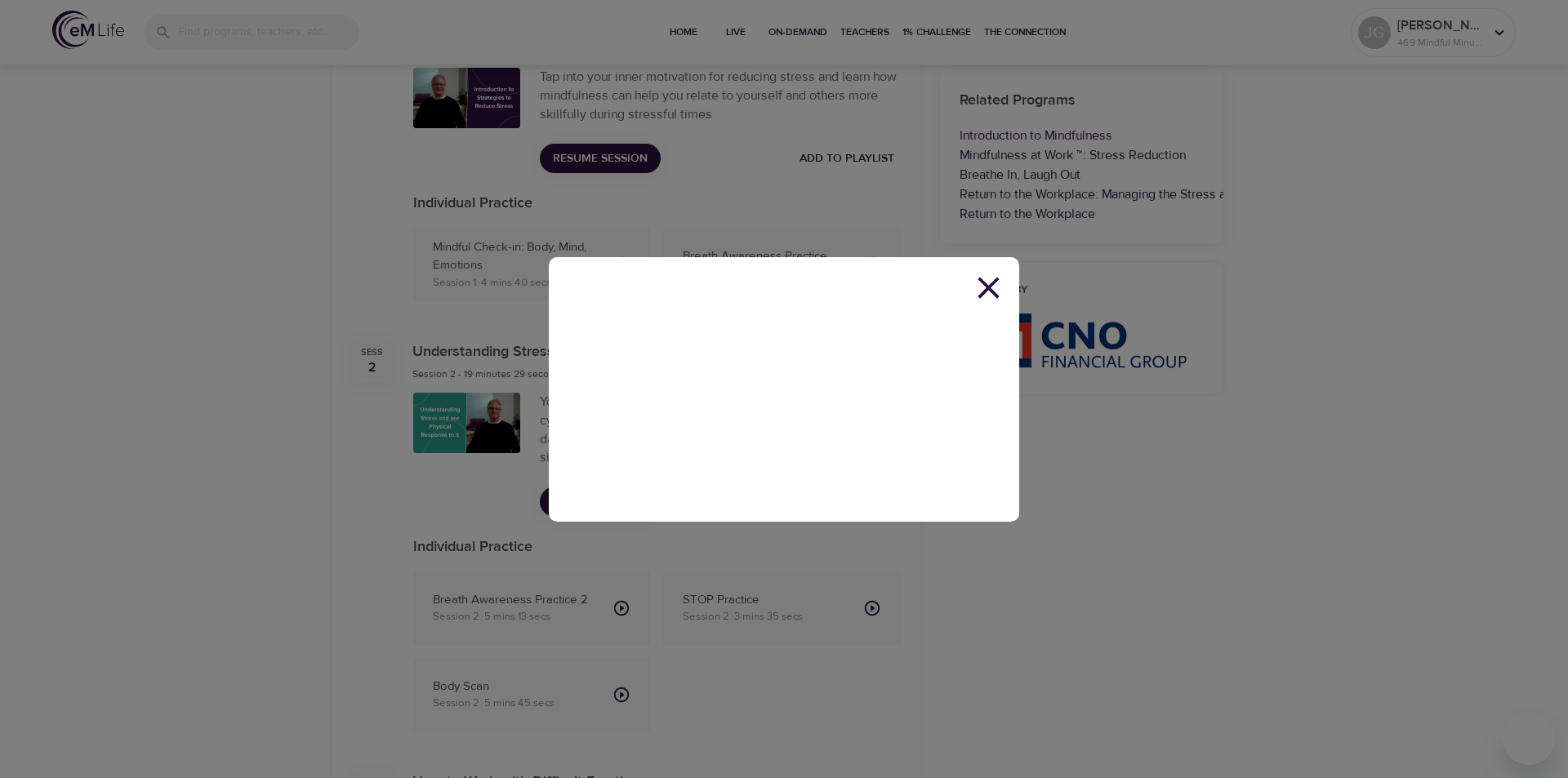
click at [997, 280] on icon at bounding box center [988, 287] width 21 height 21
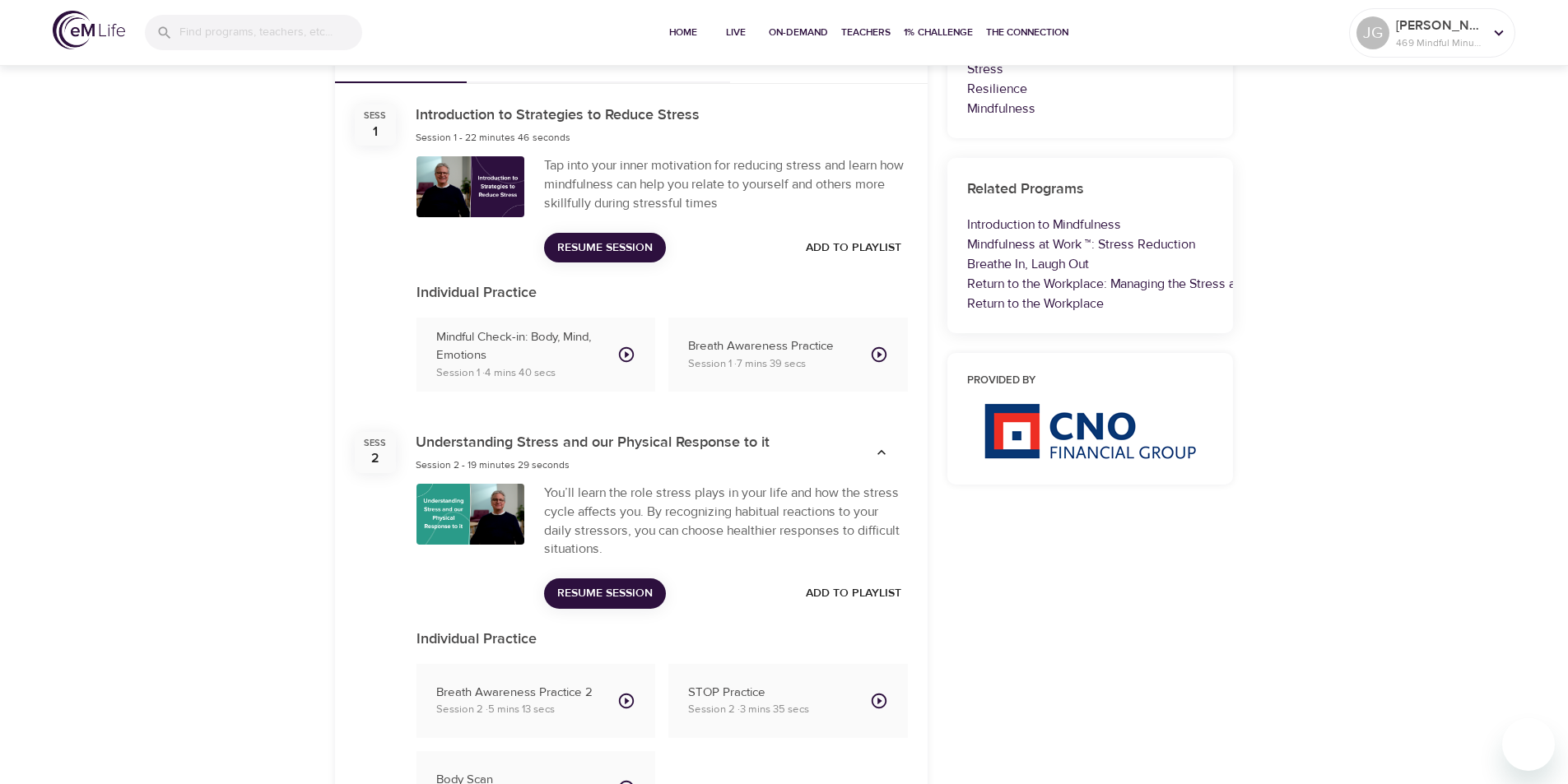
scroll to position [0, 0]
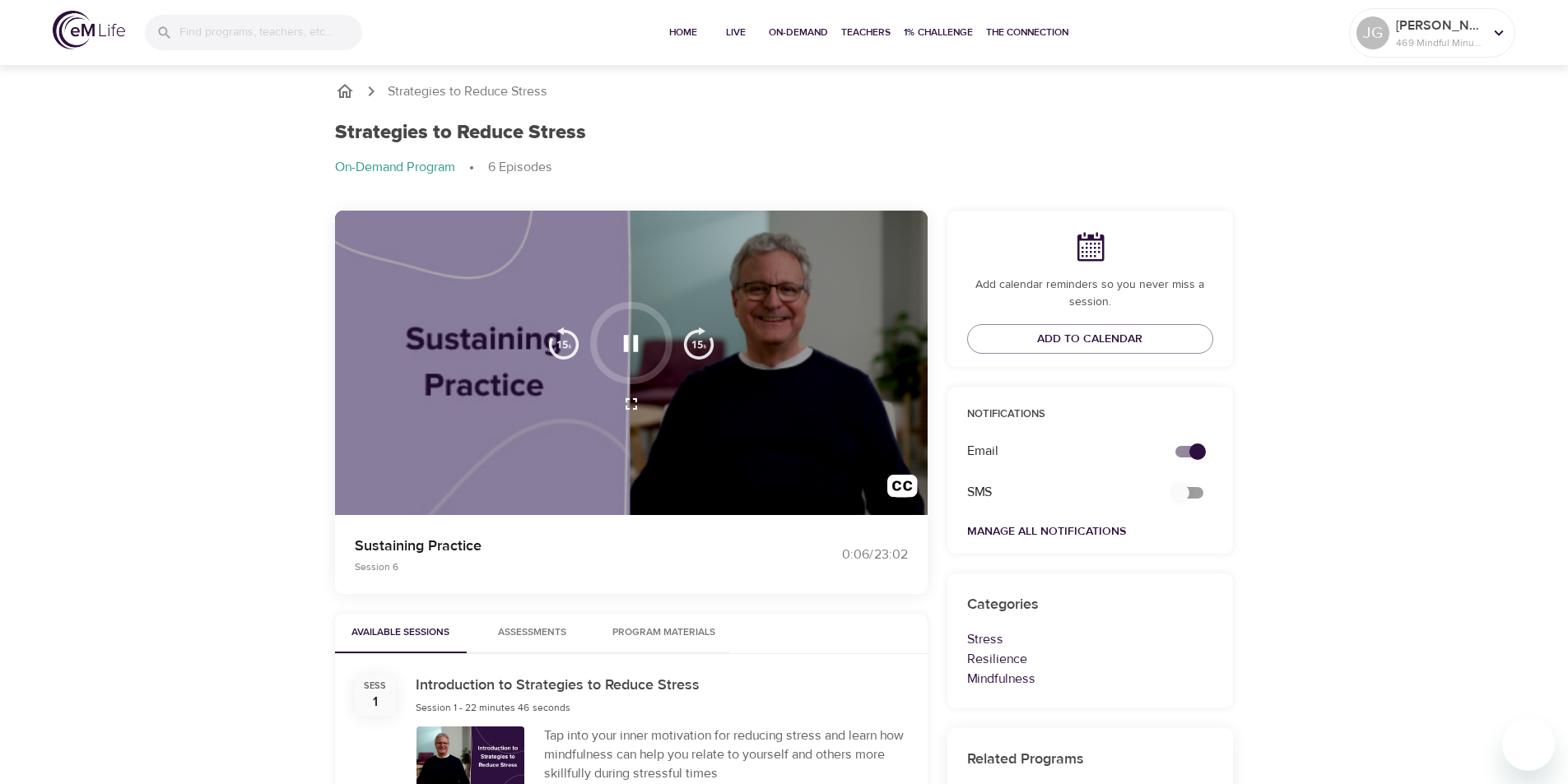
click at [626, 351] on icon "button" at bounding box center [631, 343] width 15 height 16
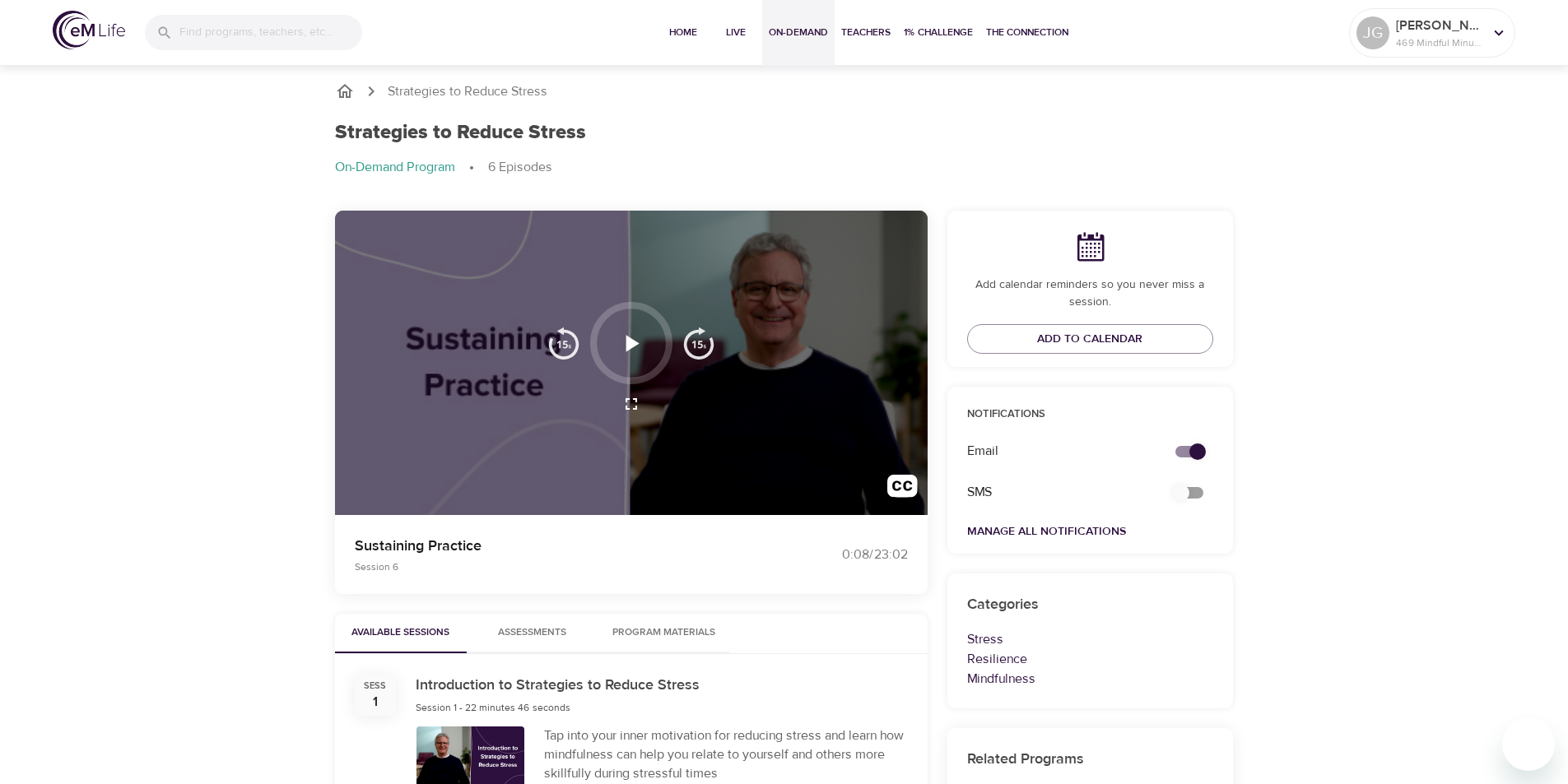
click at [762, 34] on button "On-Demand" at bounding box center [797, 33] width 72 height 66
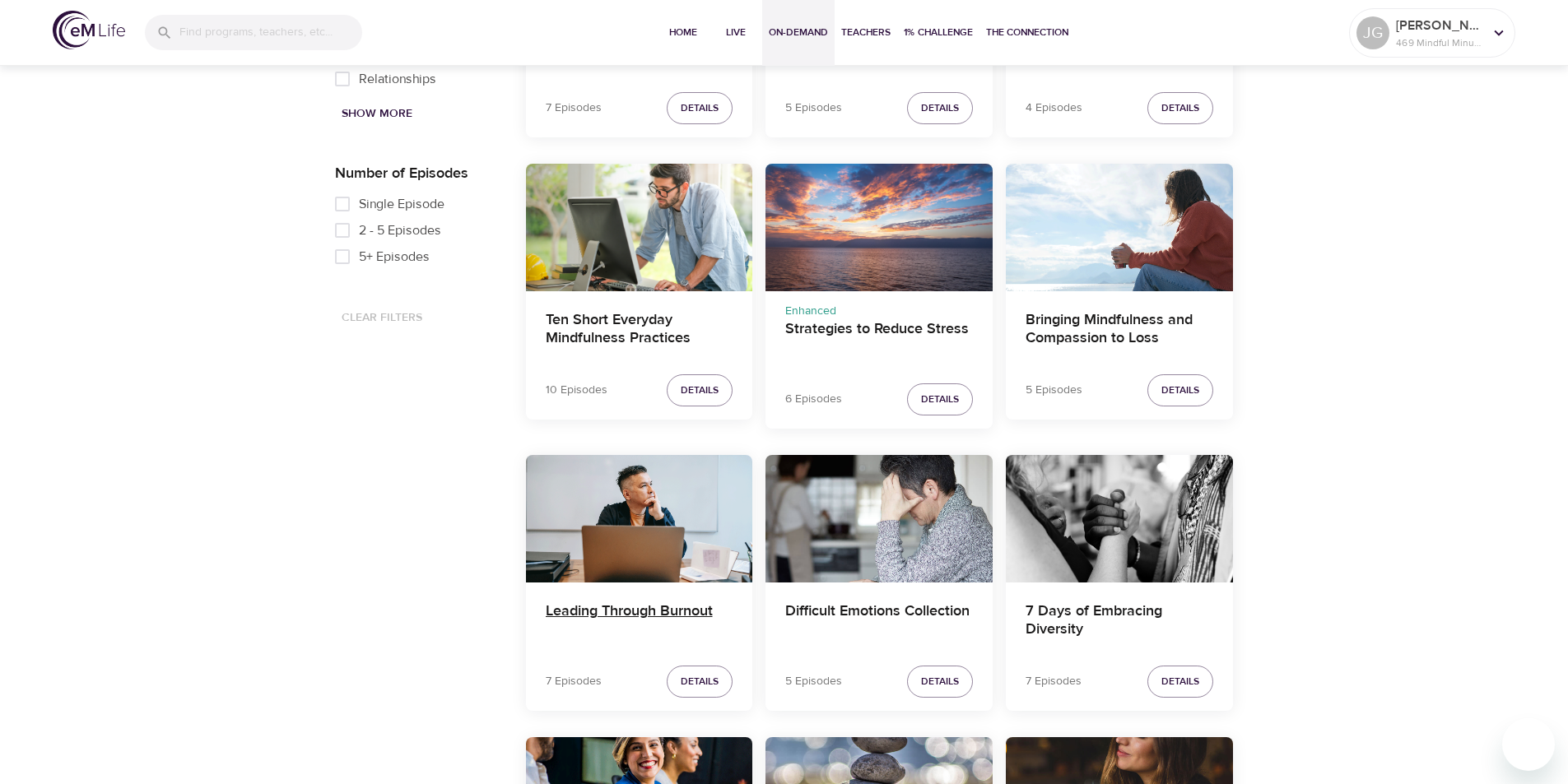
scroll to position [1316, 0]
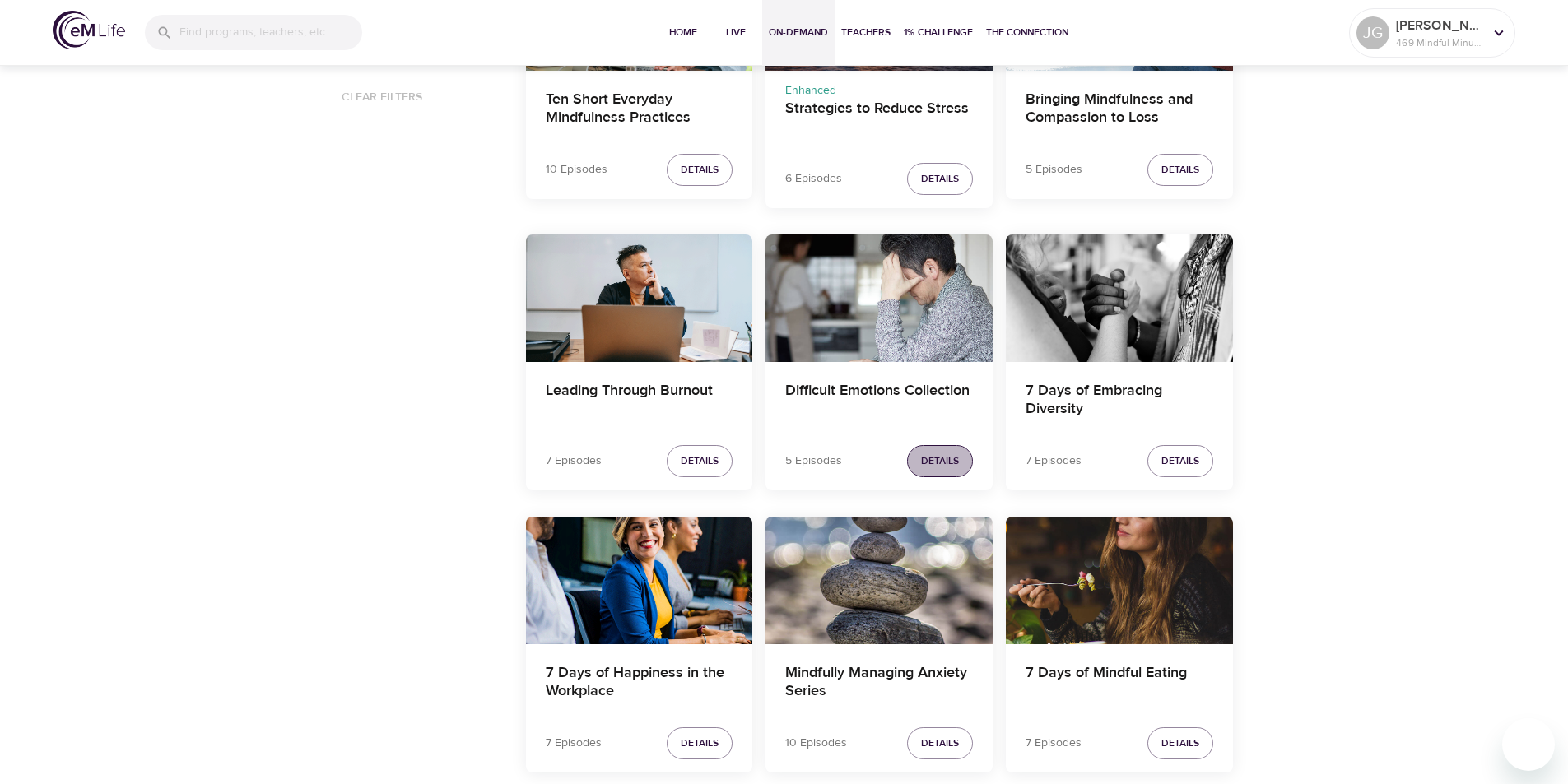
click at [947, 458] on span "Details" at bounding box center [939, 461] width 38 height 17
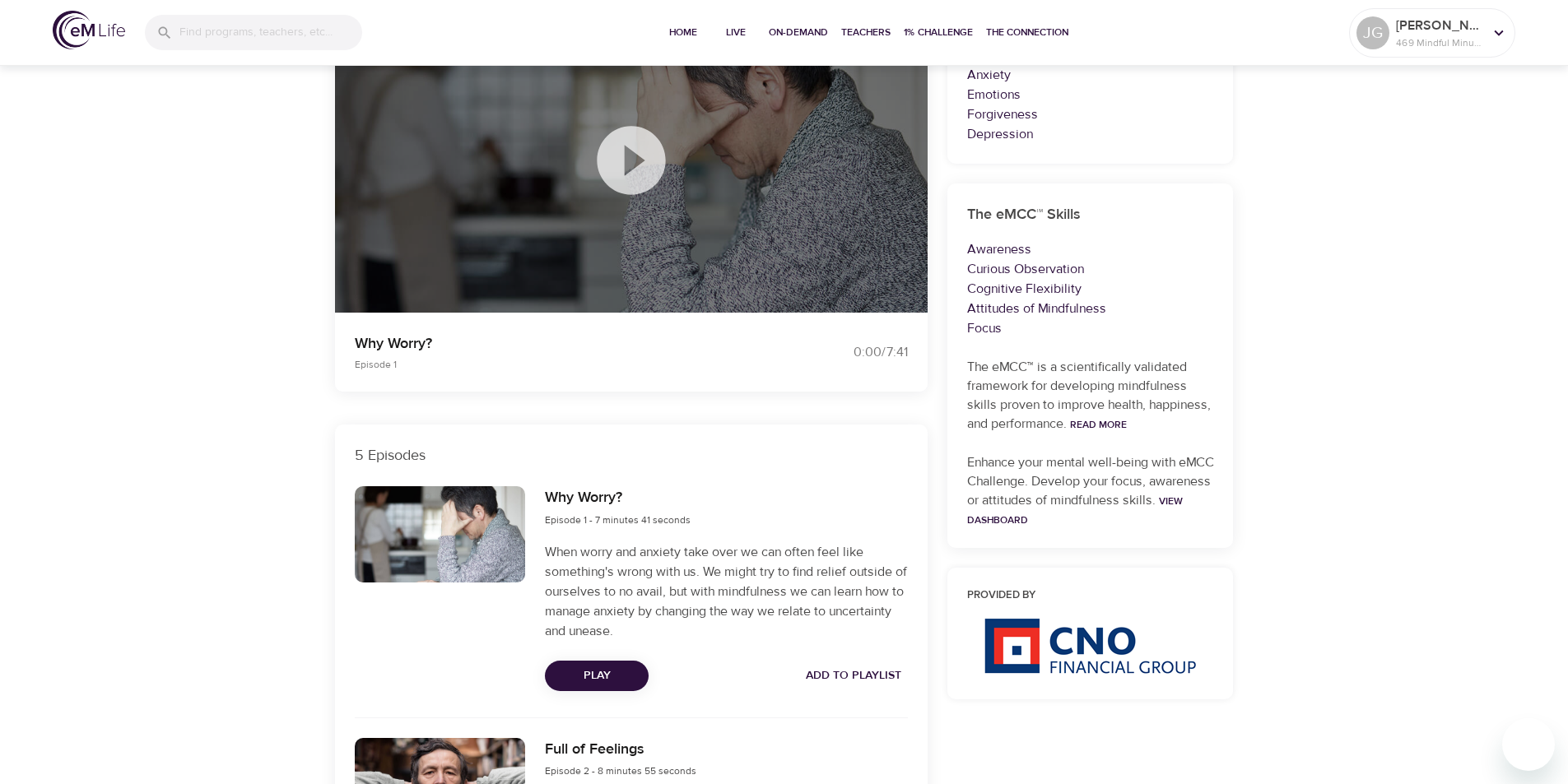
scroll to position [412, 0]
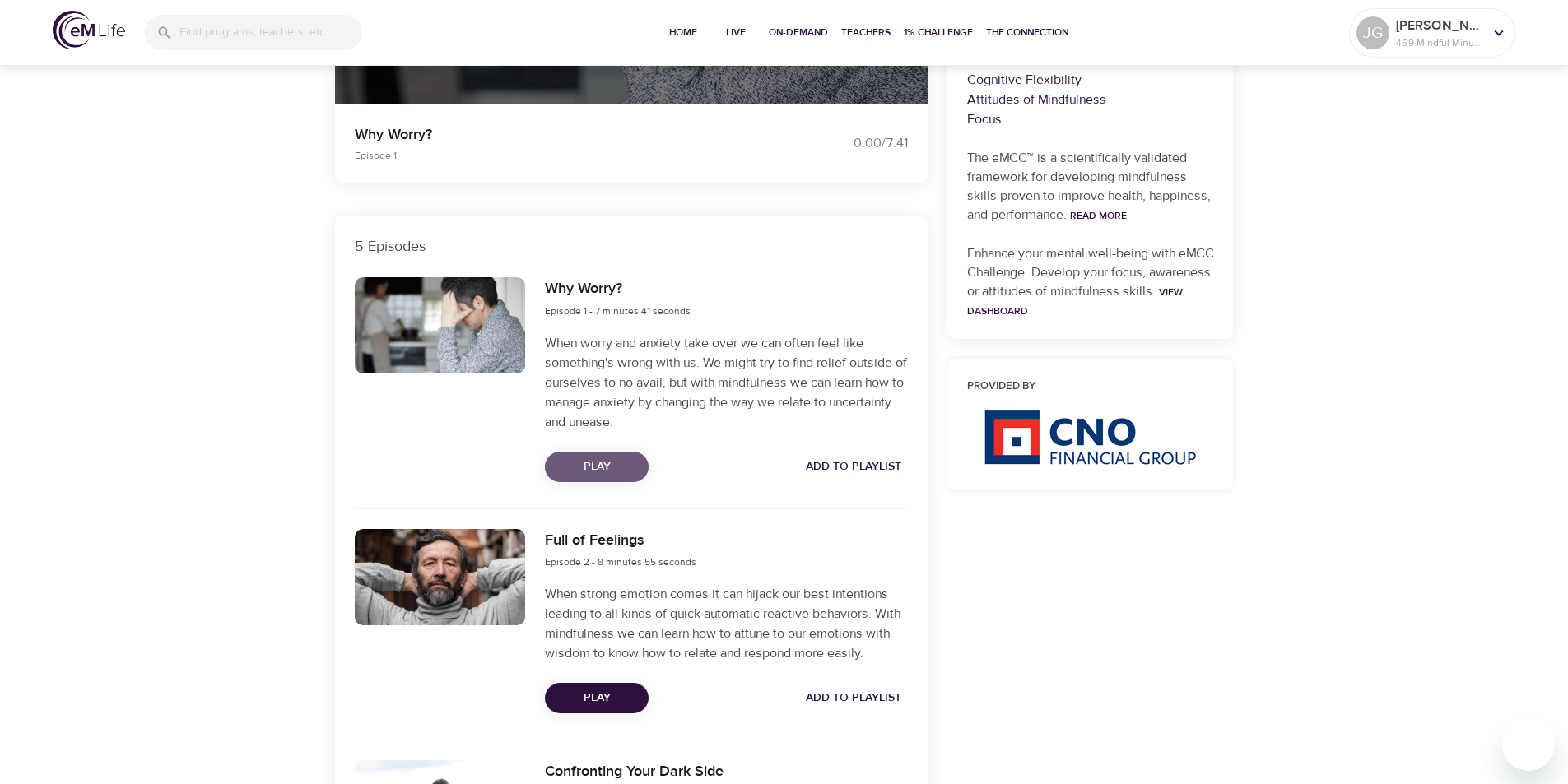
click at [626, 475] on span "Play" at bounding box center [596, 466] width 78 height 21
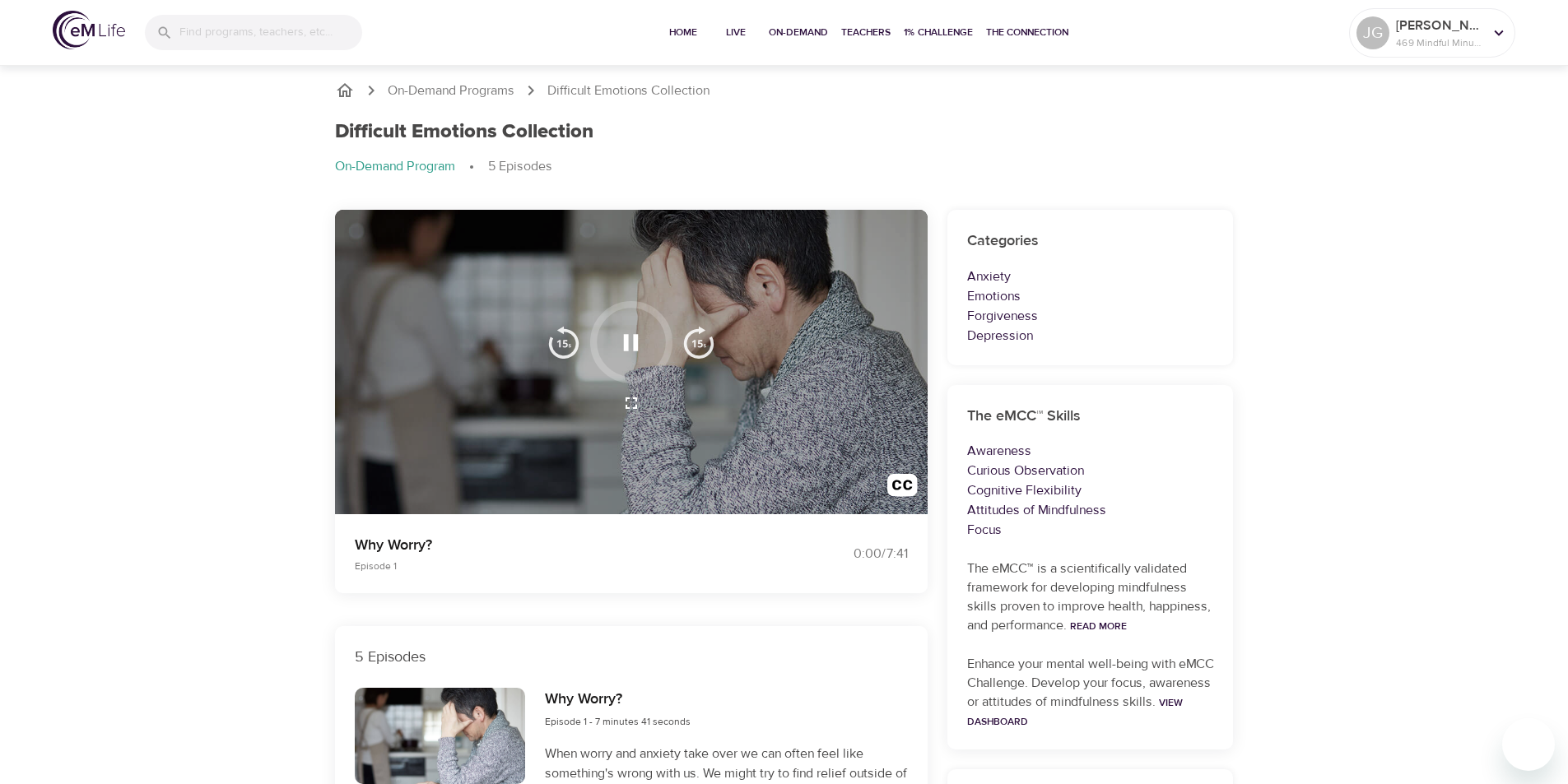
scroll to position [0, 0]
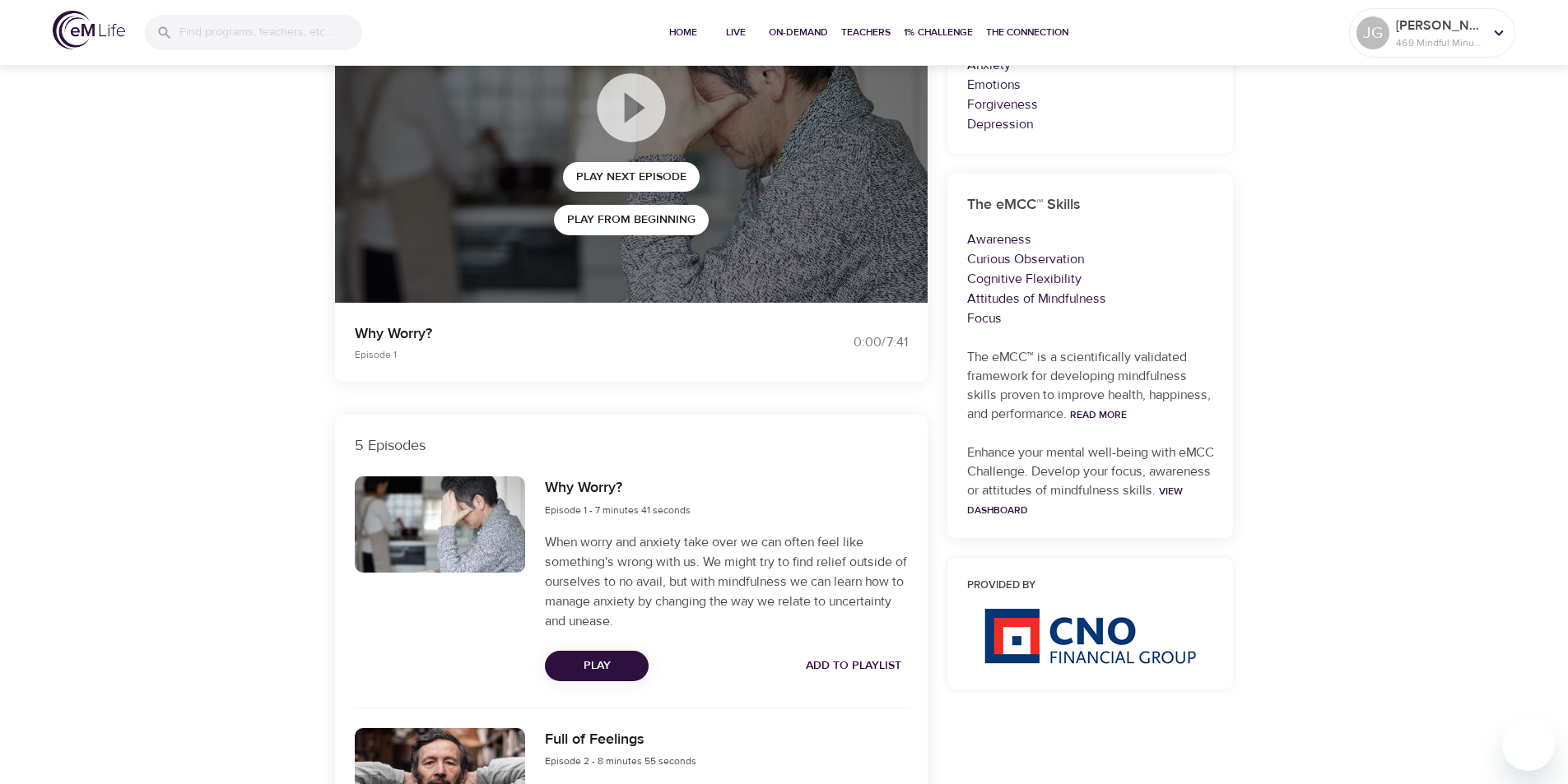
scroll to position [494, 0]
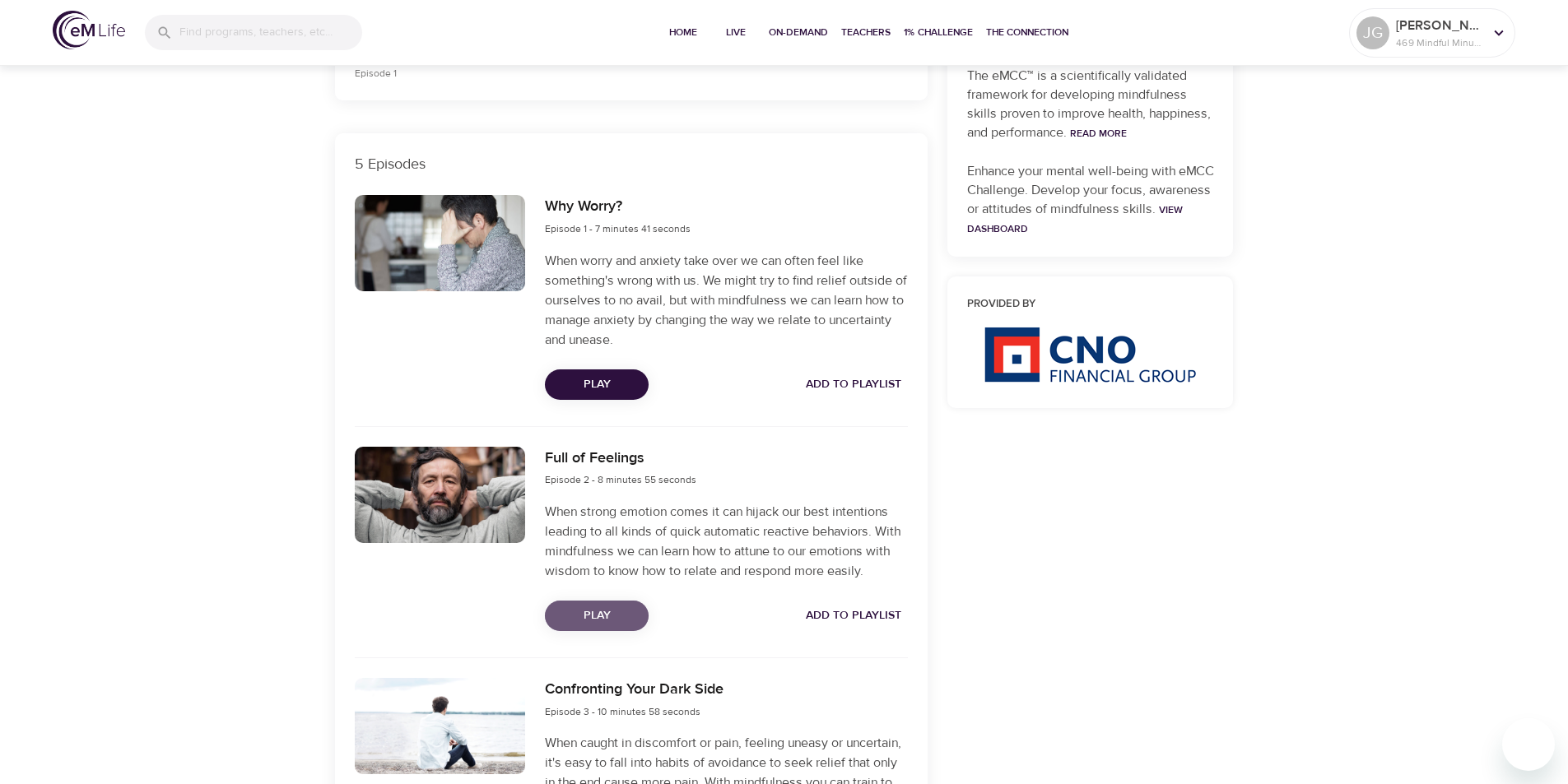
click at [630, 613] on span "Play" at bounding box center [596, 615] width 78 height 21
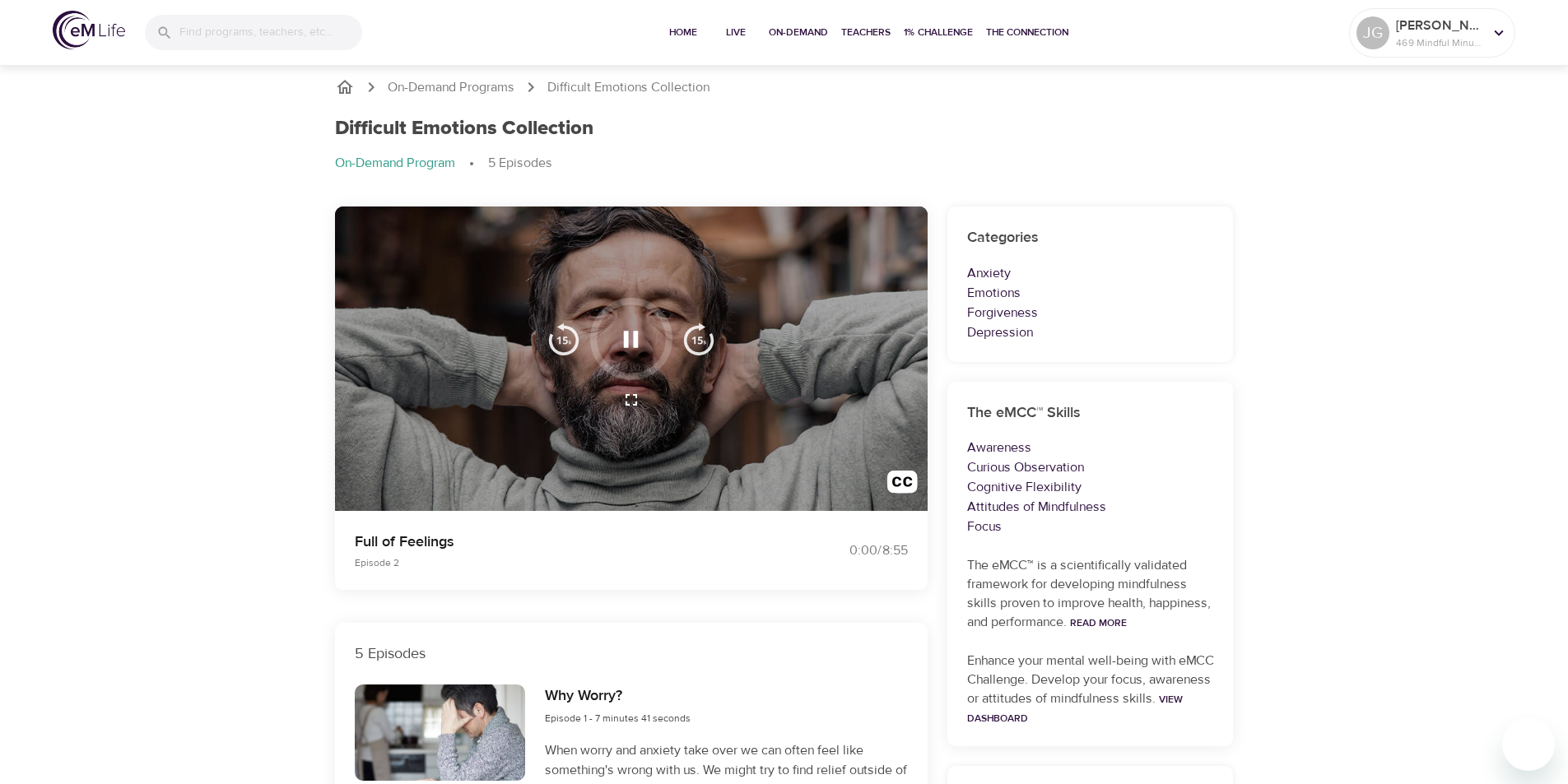
scroll to position [0, 0]
